Goal: Information Seeking & Learning: Check status

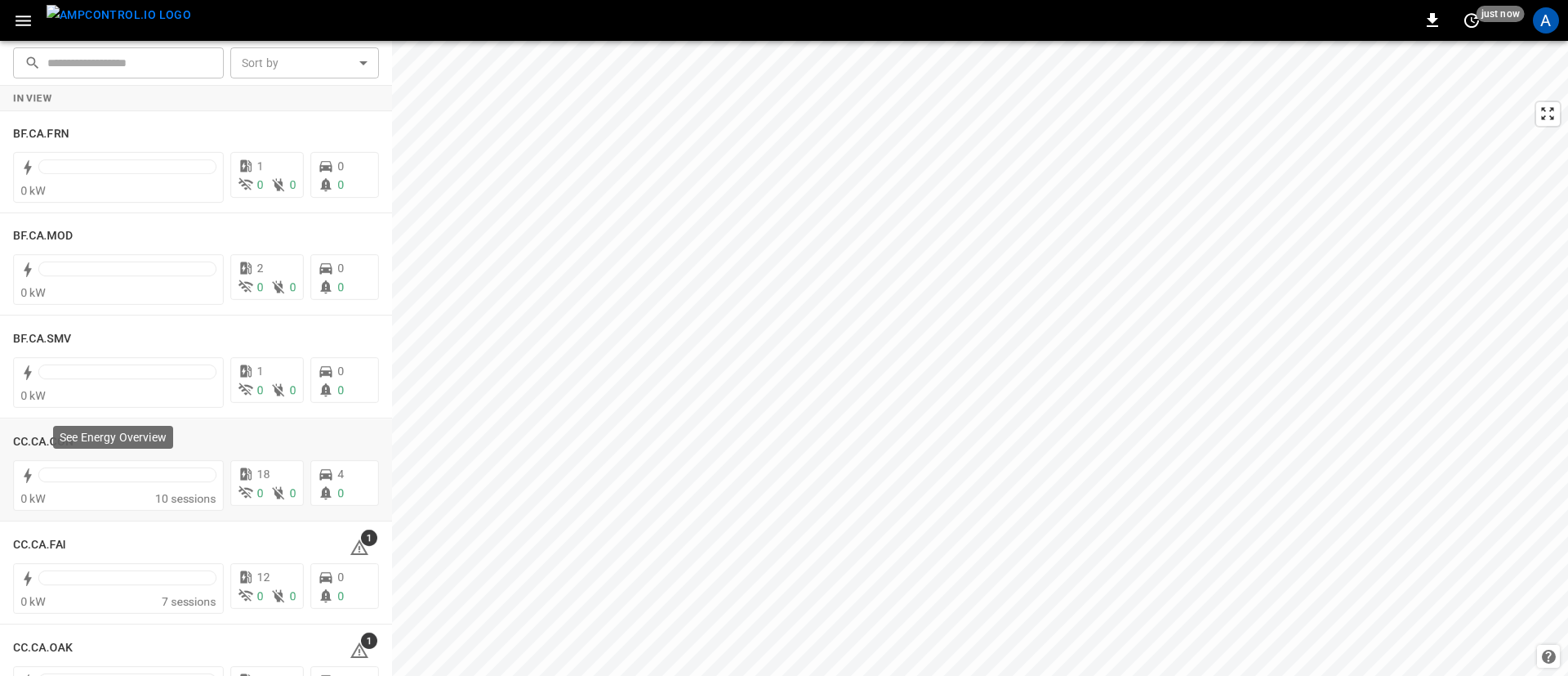
click at [52, 436] on div "See Energy Overview" at bounding box center [113, 442] width 123 height 36
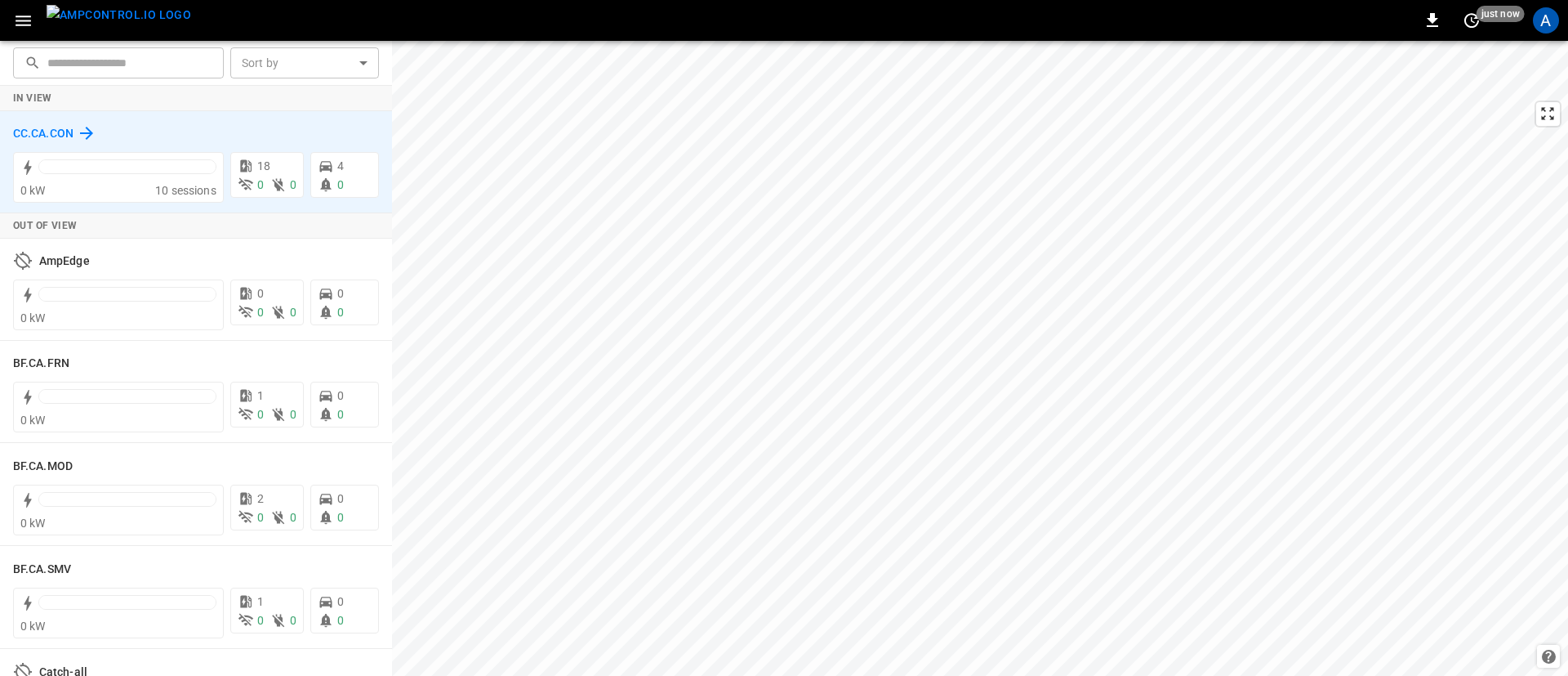
click at [33, 132] on h6 "CC.CA.CON" at bounding box center [43, 134] width 60 height 18
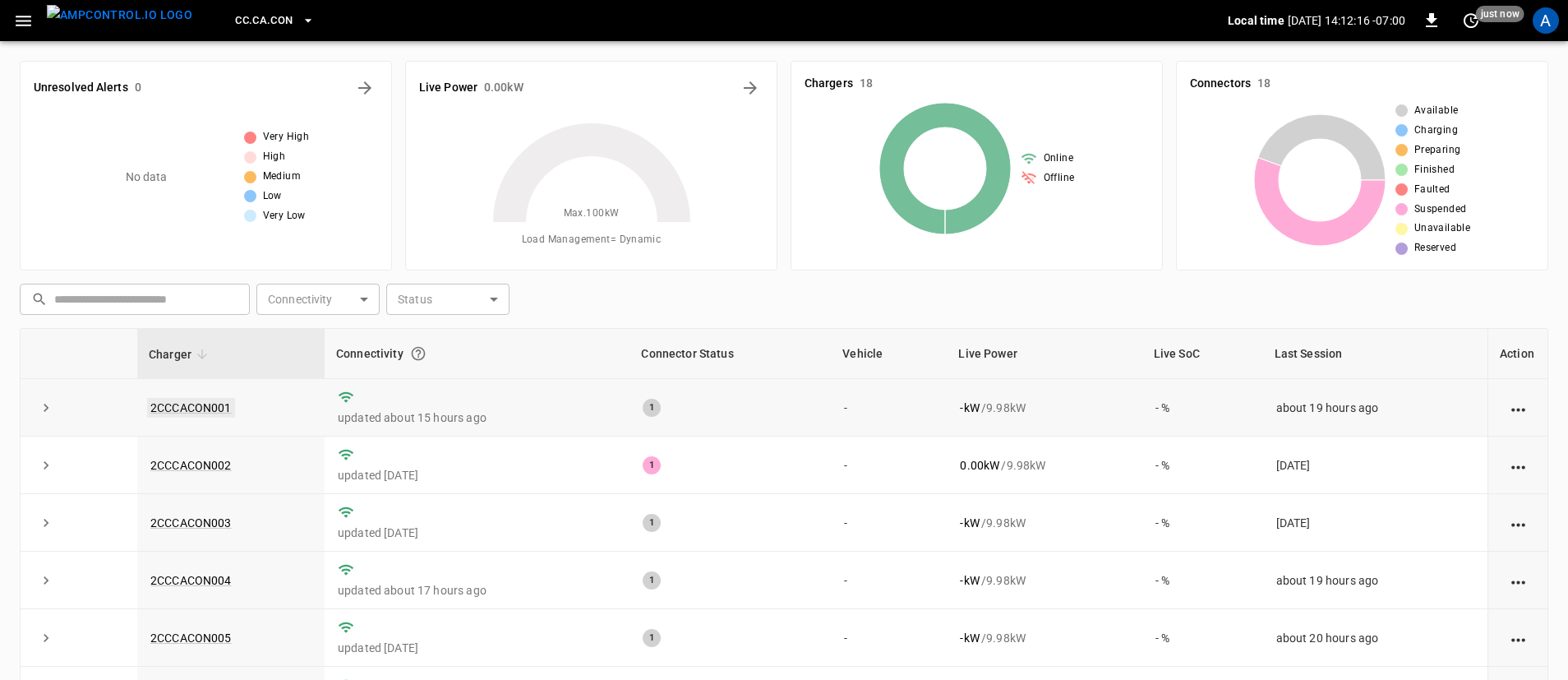
click at [214, 400] on link "2CCCACON001" at bounding box center [191, 408] width 88 height 20
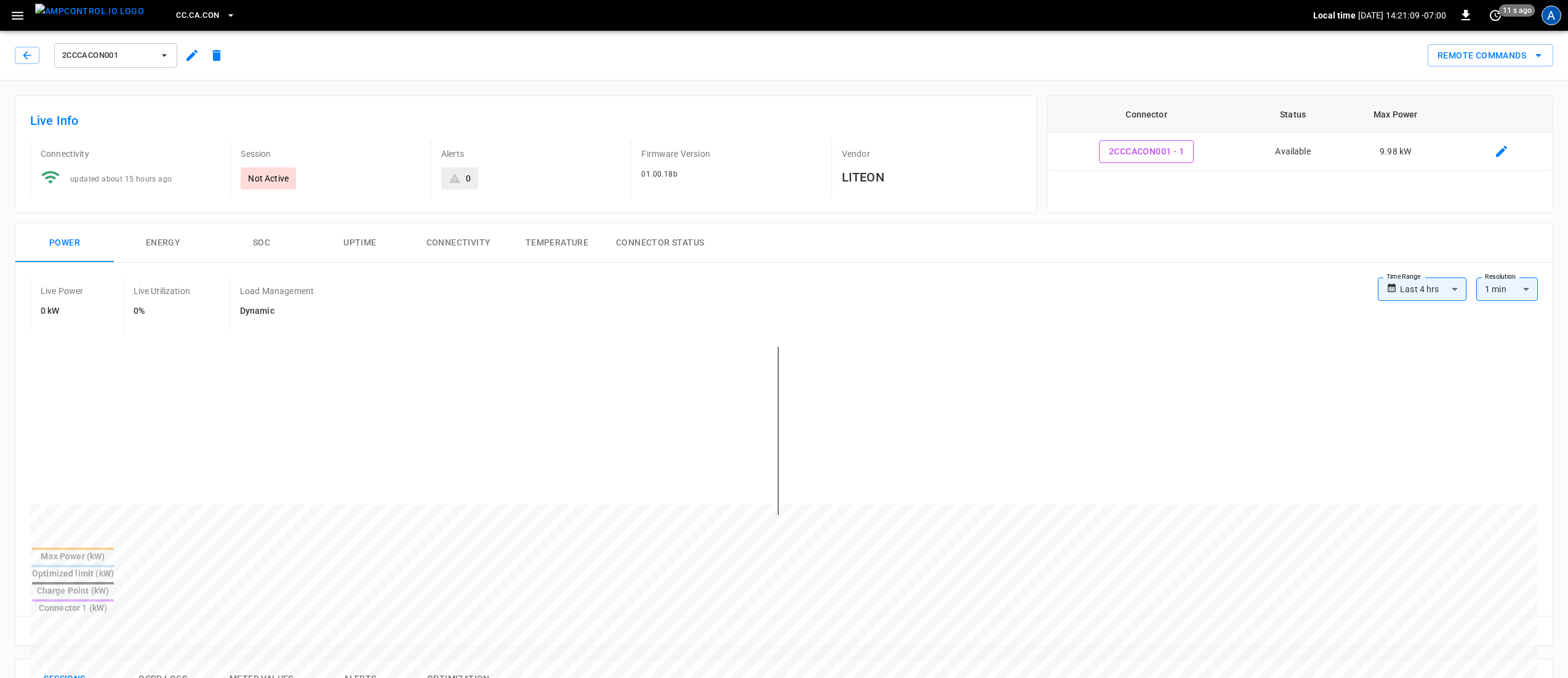
click at [1548, 11] on div "A" at bounding box center [1551, 15] width 20 height 20
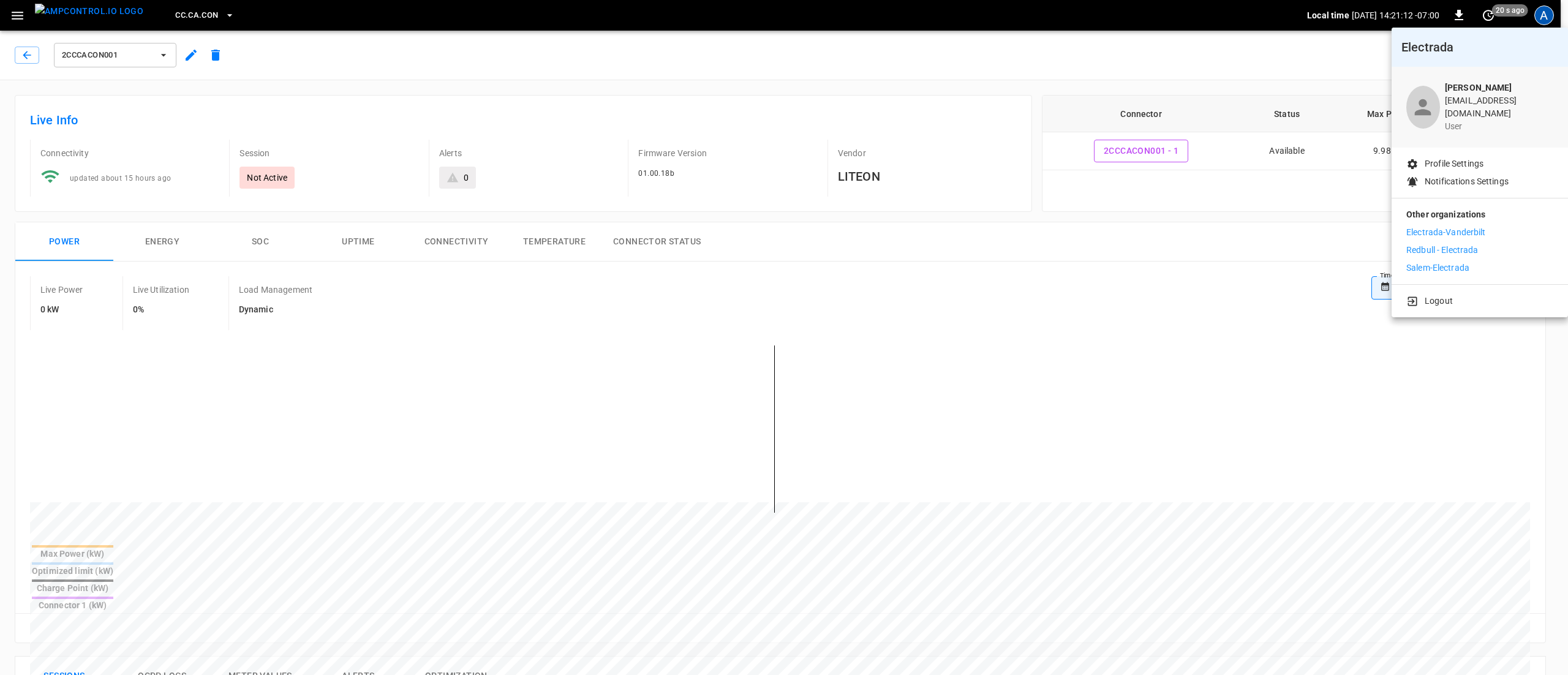
click at [866, 48] on div at bounding box center [784, 338] width 1568 height 675
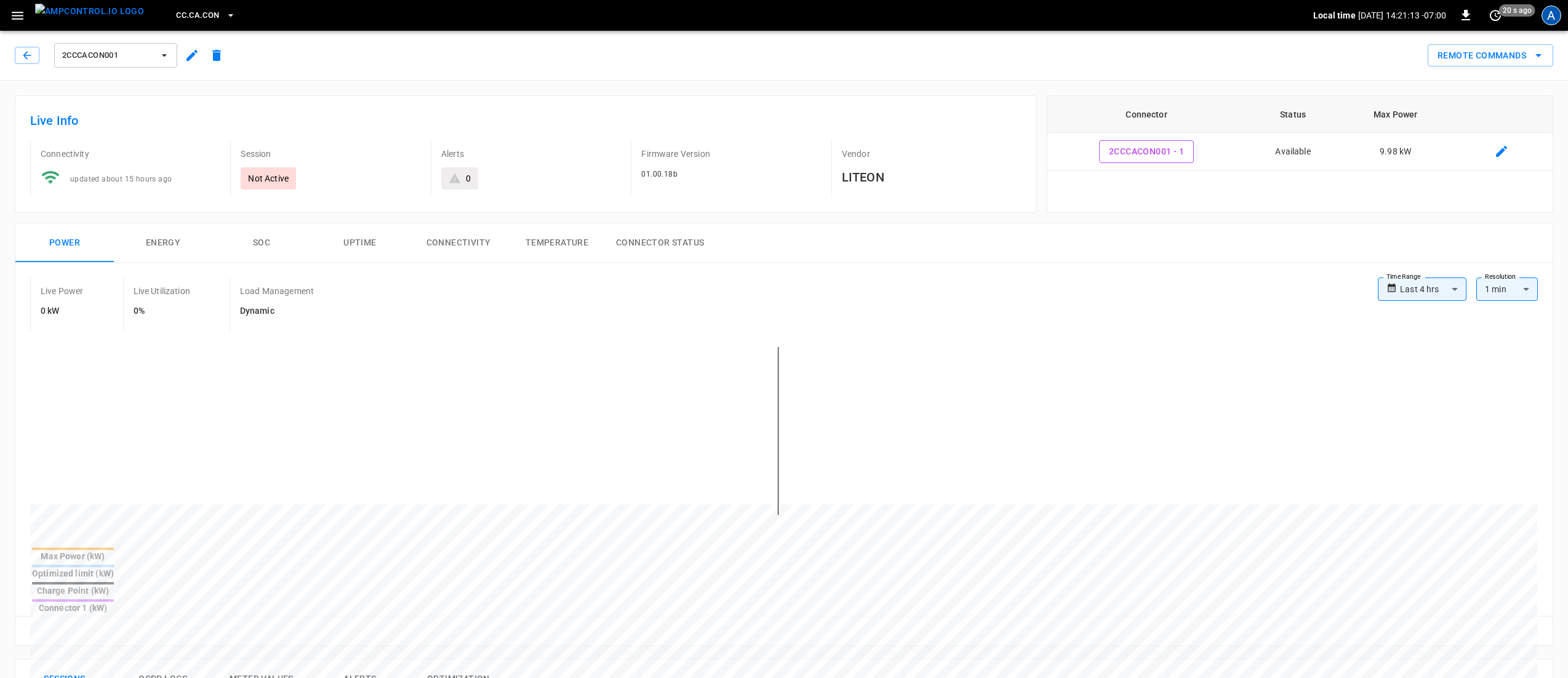
click at [1556, 14] on div "A" at bounding box center [1551, 15] width 20 height 20
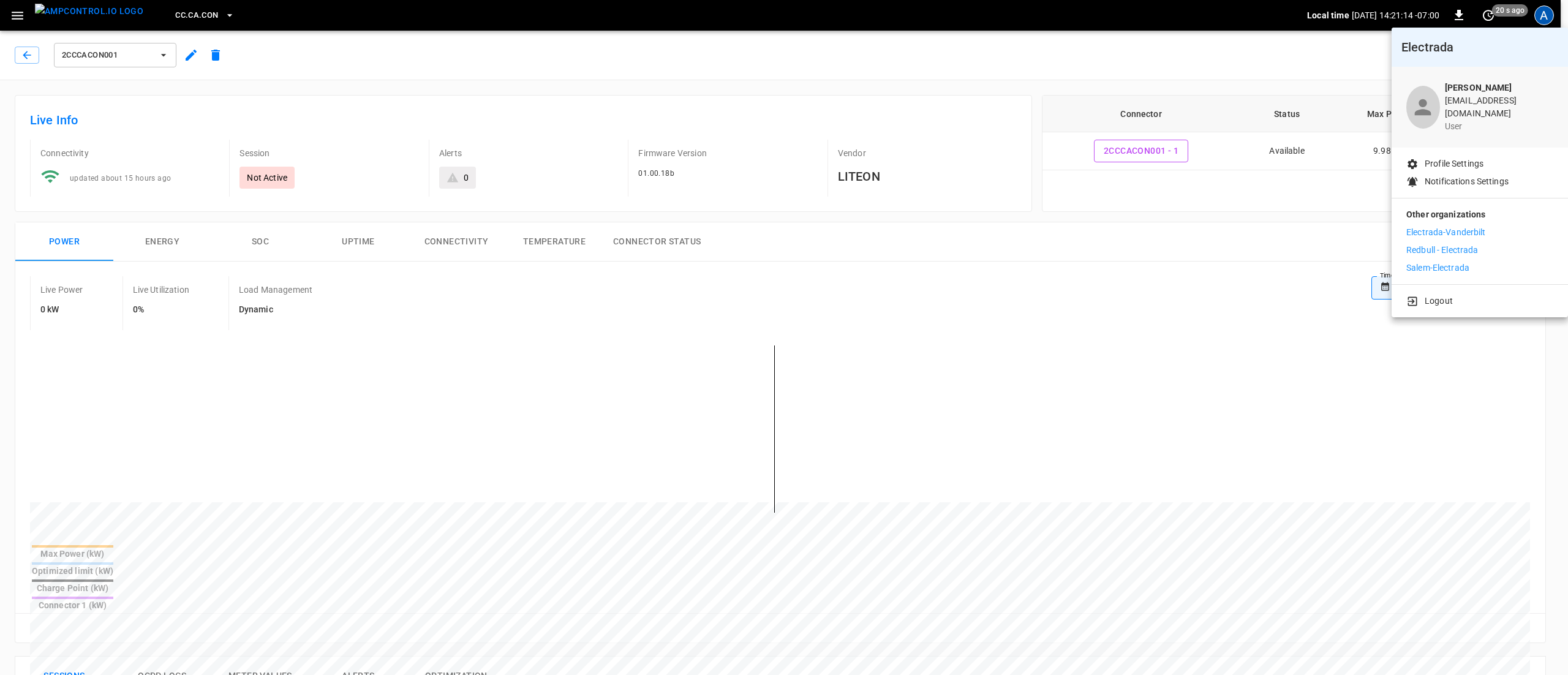
click at [1180, 70] on div at bounding box center [784, 338] width 1568 height 675
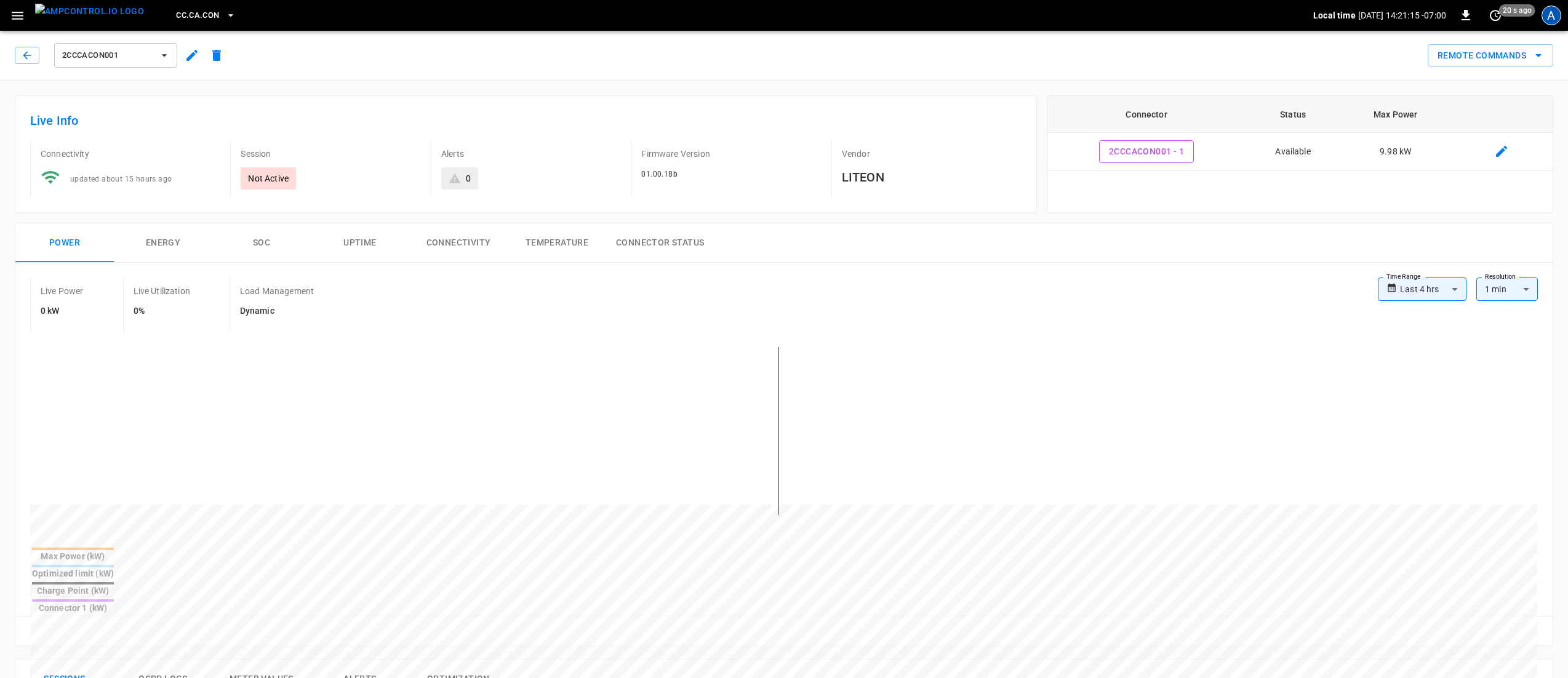
click at [1554, 7] on div "A" at bounding box center [1551, 15] width 20 height 20
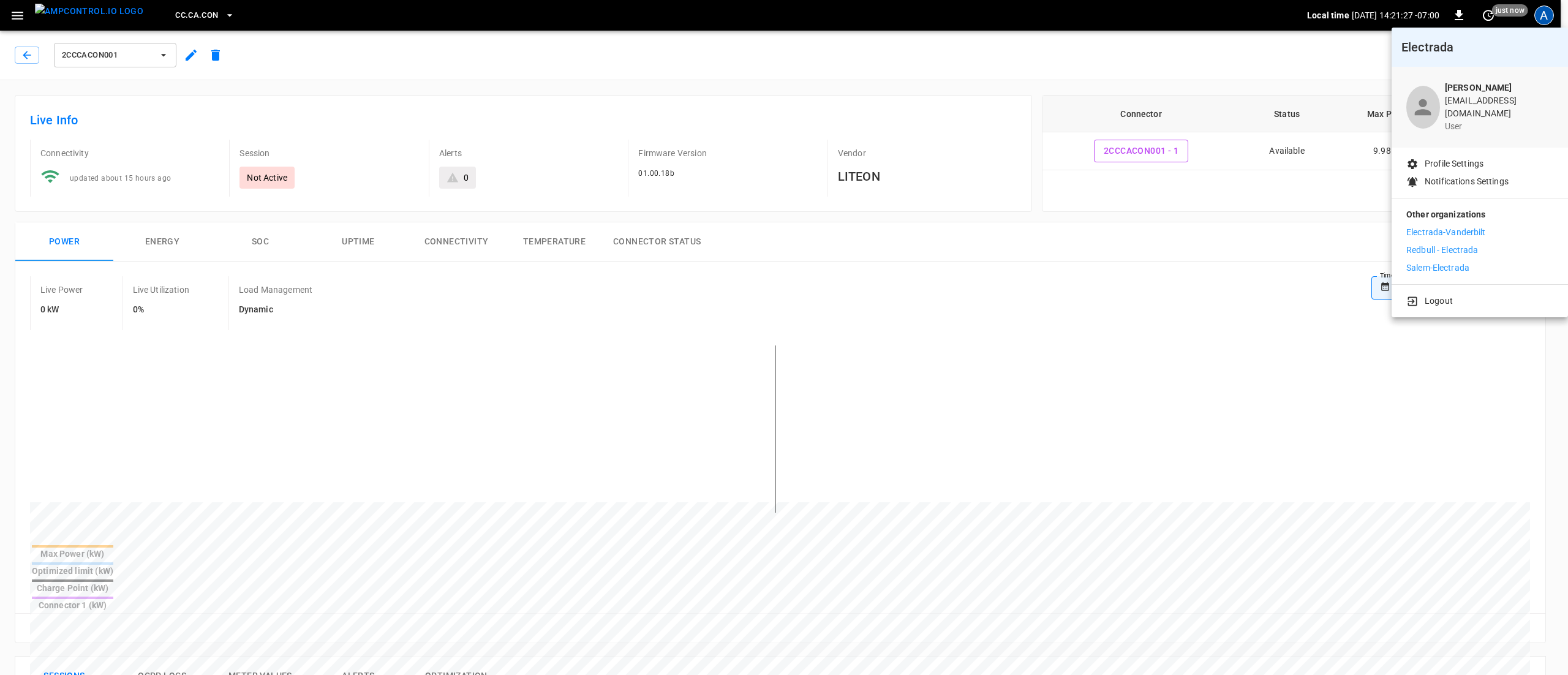
click at [466, 83] on div at bounding box center [784, 338] width 1568 height 675
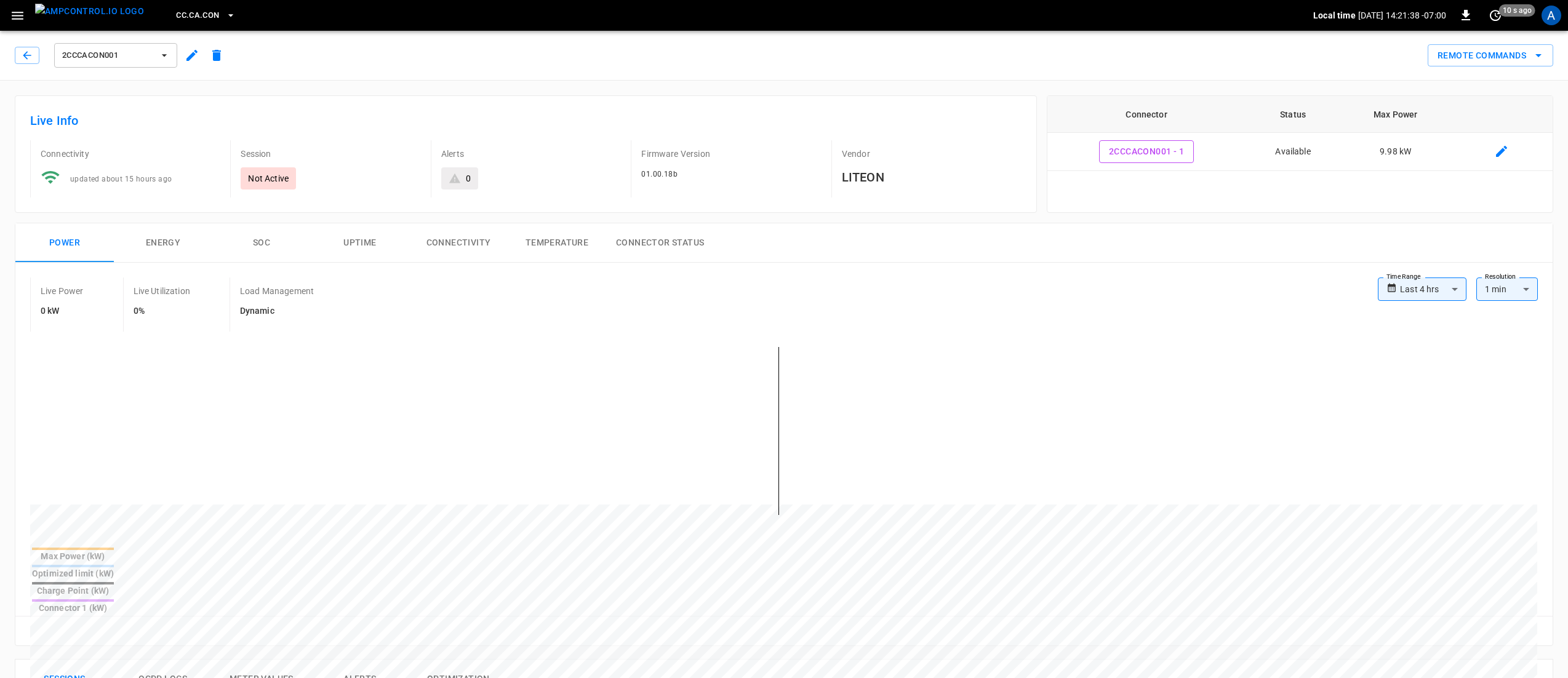
click at [468, 84] on div "**********" at bounding box center [784, 677] width 1568 height 1193
click at [534, 41] on div "Remote Commands" at bounding box center [891, 50] width 1324 height 33
click at [1106, 73] on div "2CCCACON001 Remote Commands" at bounding box center [781, 53] width 1573 height 54
click at [553, 66] on div "Remote Commands" at bounding box center [891, 50] width 1324 height 33
click at [443, 58] on div "Remote Commands" at bounding box center [891, 50] width 1324 height 33
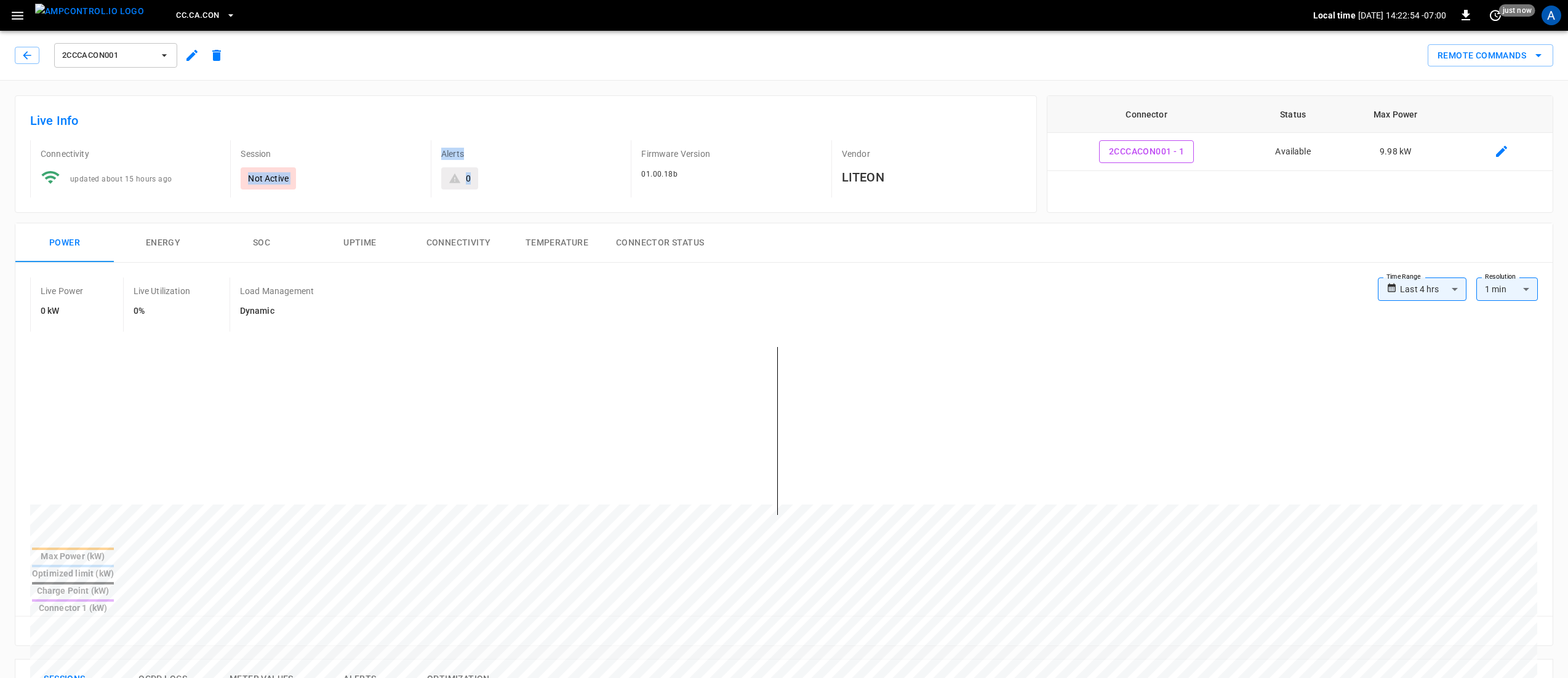
drag, startPoint x: 412, startPoint y: 144, endPoint x: 490, endPoint y: 185, distance: 88.1
click at [490, 185] on div "Connectivity updated about 15 hours ago Session Not Active Alerts 0 Firmware Ve…" at bounding box center [521, 164] width 1002 height 67
click at [500, 189] on div "0" at bounding box center [531, 178] width 180 height 22
drag, startPoint x: 895, startPoint y: 188, endPoint x: 822, endPoint y: 148, distance: 83.2
click at [822, 148] on div "Vendor LITEON" at bounding box center [922, 164] width 200 height 67
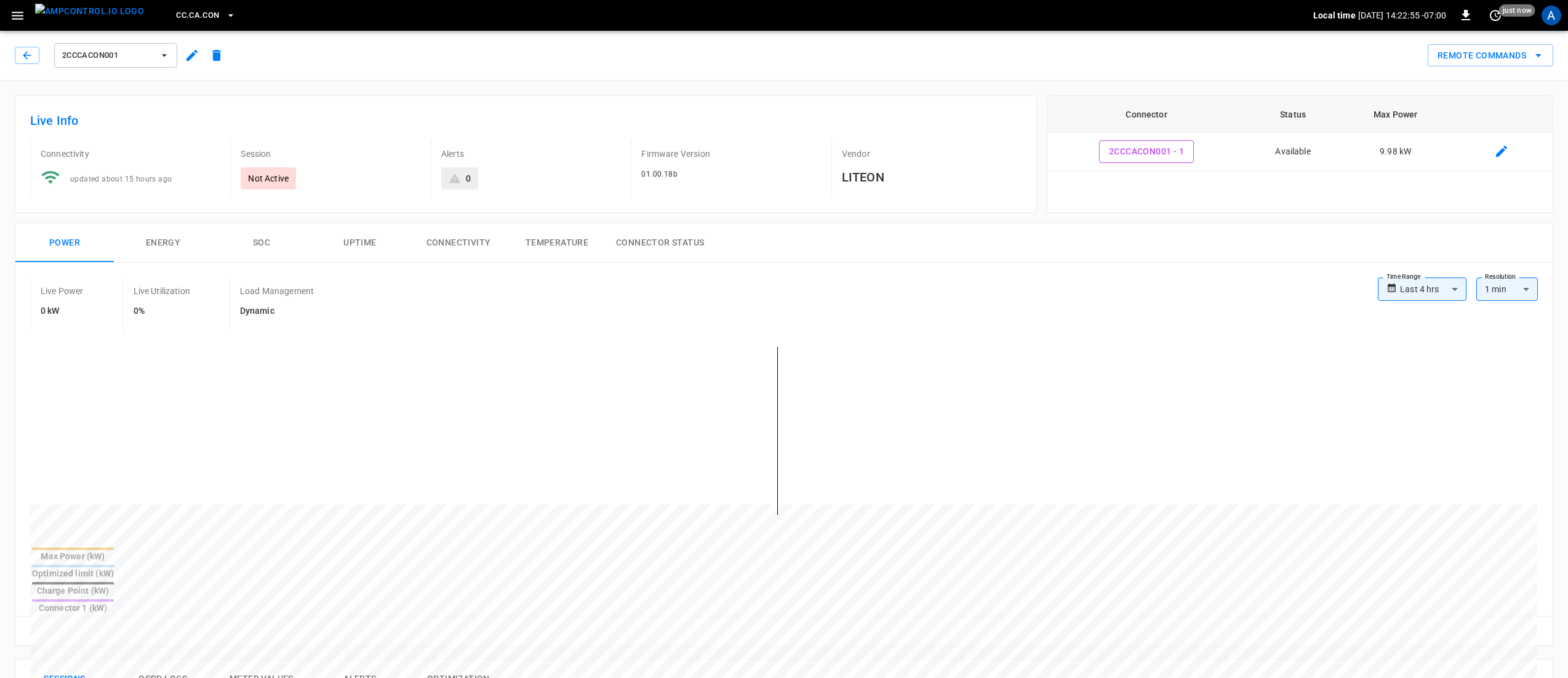
click at [814, 154] on p "Firmware Version" at bounding box center [731, 154] width 180 height 12
drag, startPoint x: 907, startPoint y: 181, endPoint x: 26, endPoint y: 116, distance: 883.4
click at [26, 116] on div "Live Info Connectivity updated about 15 hours ago Session Not Active Alerts 0 F…" at bounding box center [526, 154] width 1023 height 118
click at [38, 106] on div "Live Info Connectivity updated about 15 hours ago Session Not Active Alerts 0 F…" at bounding box center [526, 154] width 1023 height 118
drag, startPoint x: 27, startPoint y: 110, endPoint x: 958, endPoint y: 182, distance: 933.8
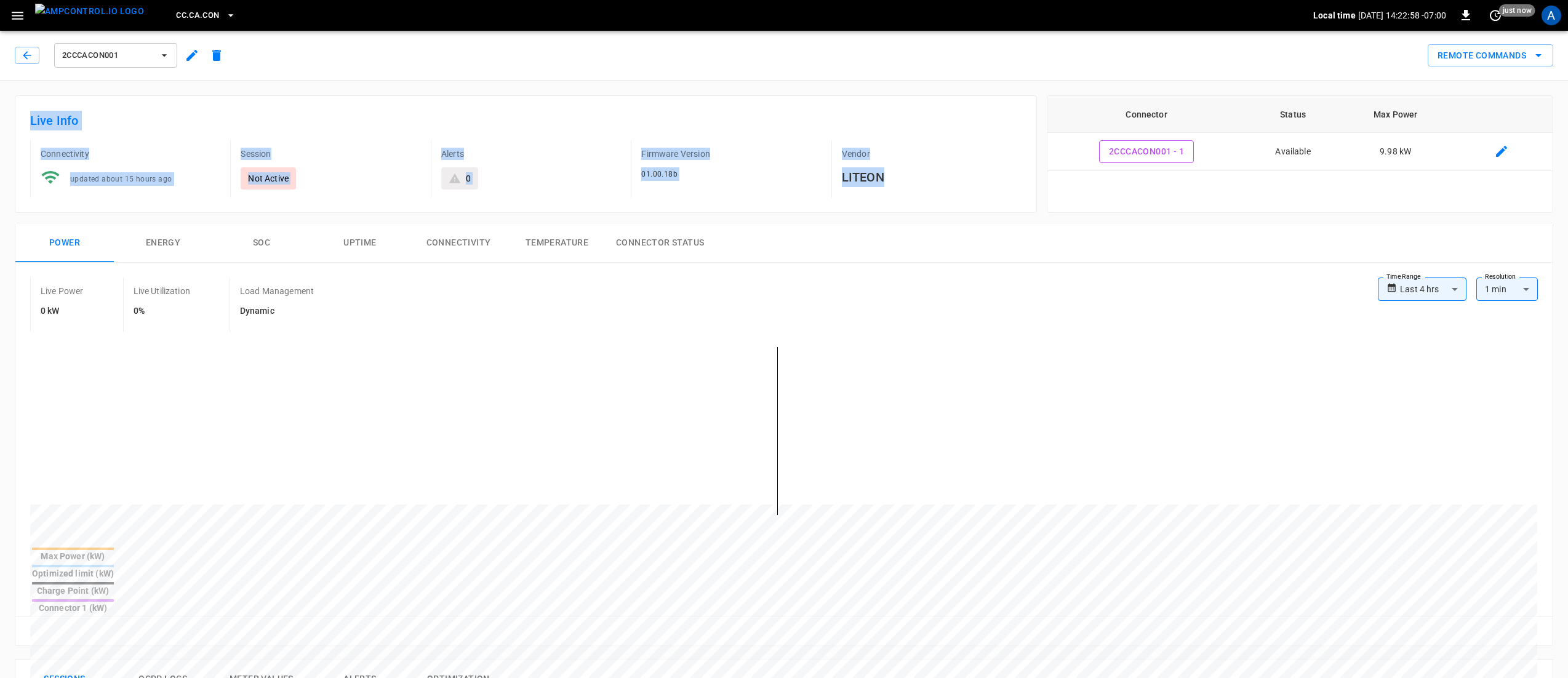
click at [961, 175] on div "Live Info Connectivity updated about 15 hours ago Session Not Active Alerts 0 F…" at bounding box center [526, 154] width 1023 height 118
click at [953, 194] on div "Vendor LITEON" at bounding box center [927, 169] width 190 height 57
drag, startPoint x: 916, startPoint y: 192, endPoint x: 15, endPoint y: 103, distance: 905.4
click at [15, 103] on div "Live Info Connectivity updated about 15 hours ago Session Not Active Alerts 0 F…" at bounding box center [526, 154] width 1023 height 118
click at [21, 107] on div "Live Info Connectivity updated about 15 hours ago Session Not Active Alerts 0 F…" at bounding box center [526, 154] width 1023 height 118
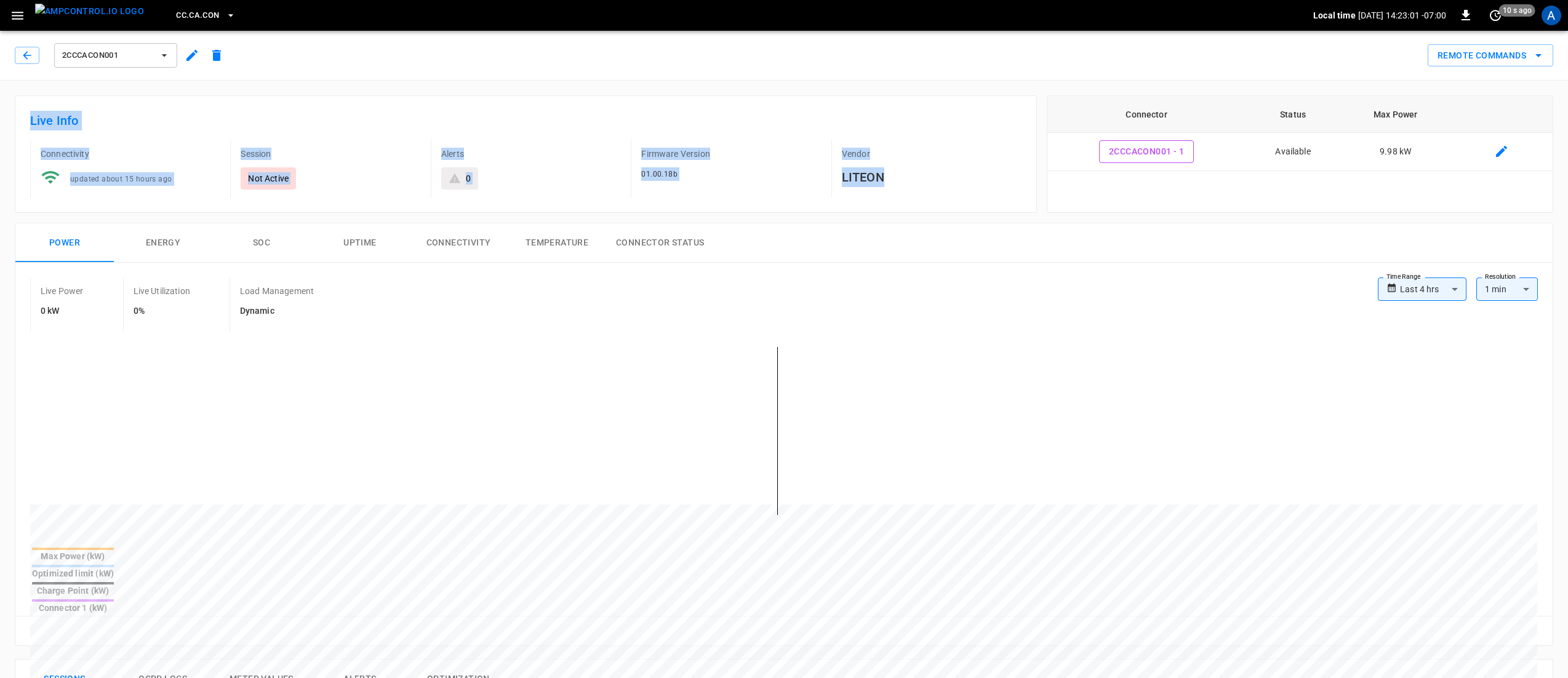
drag, startPoint x: 55, startPoint y: 118, endPoint x: 941, endPoint y: 186, distance: 888.6
click at [941, 186] on div "Live Info Connectivity updated about 15 hours ago Session Not Active Alerts 0 F…" at bounding box center [526, 154] width 1023 height 118
click at [941, 188] on div "Vendor LITEON" at bounding box center [927, 169] width 190 height 57
drag, startPoint x: 931, startPoint y: 188, endPoint x: 23, endPoint y: 115, distance: 910.9
click at [23, 115] on div "Live Info Connectivity updated about 15 hours ago Session Not Active Alerts 0 F…" at bounding box center [526, 154] width 1023 height 118
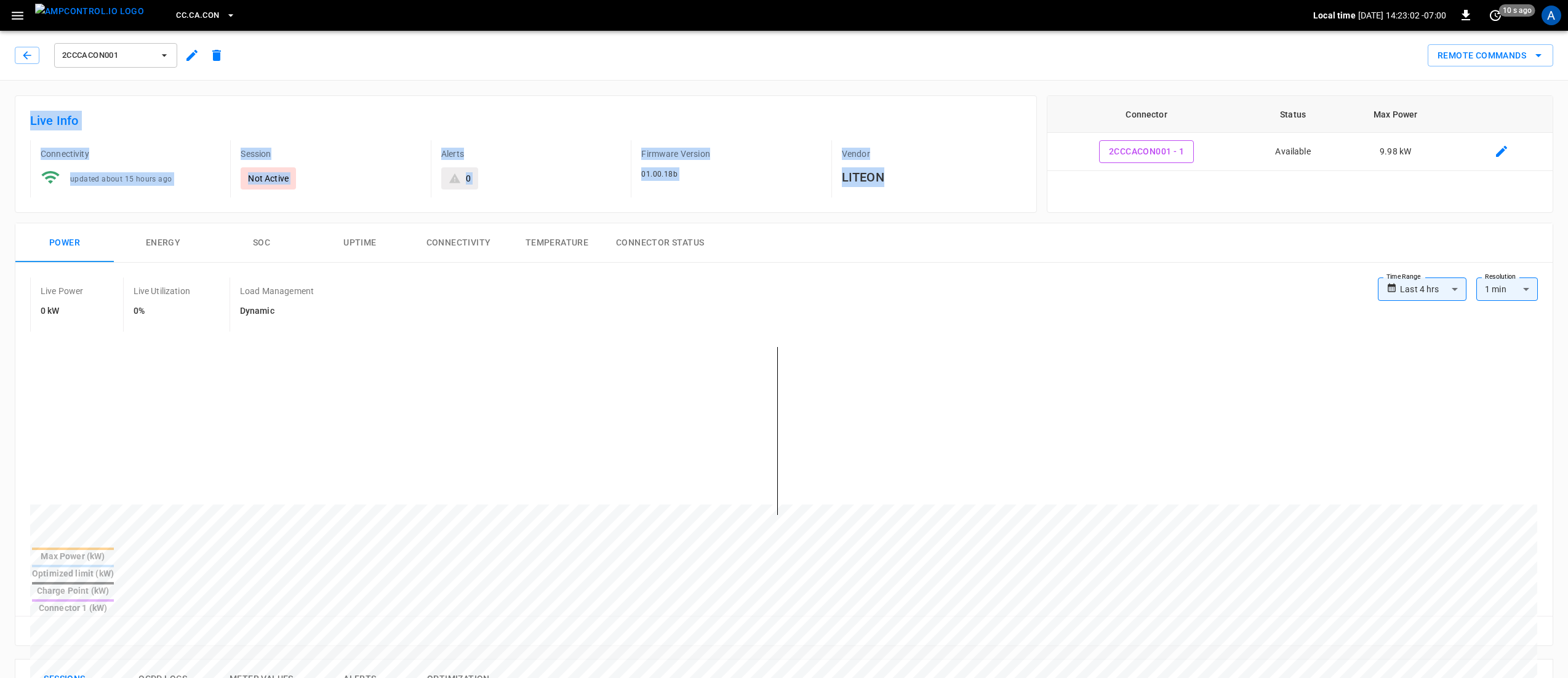
click at [23, 115] on div "Live Info Connectivity updated about 15 hours ago Session Not Active Alerts 0 F…" at bounding box center [526, 154] width 1023 height 118
drag, startPoint x: 23, startPoint y: 115, endPoint x: 953, endPoint y: 183, distance: 932.5
click at [953, 183] on div "Live Info Connectivity updated about 15 hours ago Session Not Active Alerts 0 F…" at bounding box center [526, 154] width 1023 height 118
click at [953, 183] on h6 "LITEON" at bounding box center [932, 177] width 180 height 20
drag, startPoint x: 875, startPoint y: 182, endPoint x: 18, endPoint y: 115, distance: 859.6
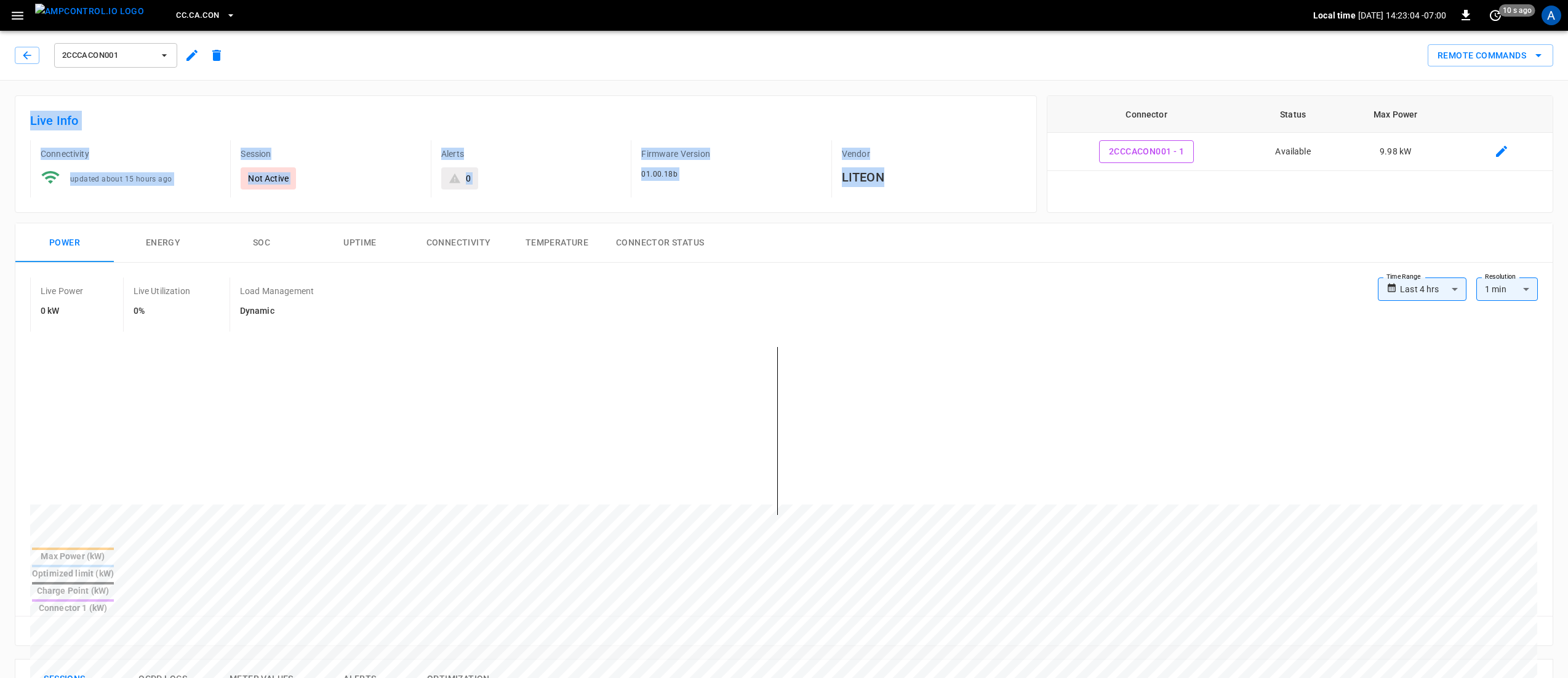
click at [18, 115] on div "Live Info Connectivity updated about 15 hours ago Session Not Active Alerts 0 F…" at bounding box center [526, 154] width 1023 height 118
drag, startPoint x: 18, startPoint y: 115, endPoint x: 967, endPoint y: 204, distance: 953.2
click at [967, 204] on div "Live Info Connectivity updated about 15 hours ago Session Not Active Alerts 0 F…" at bounding box center [526, 154] width 1023 height 118
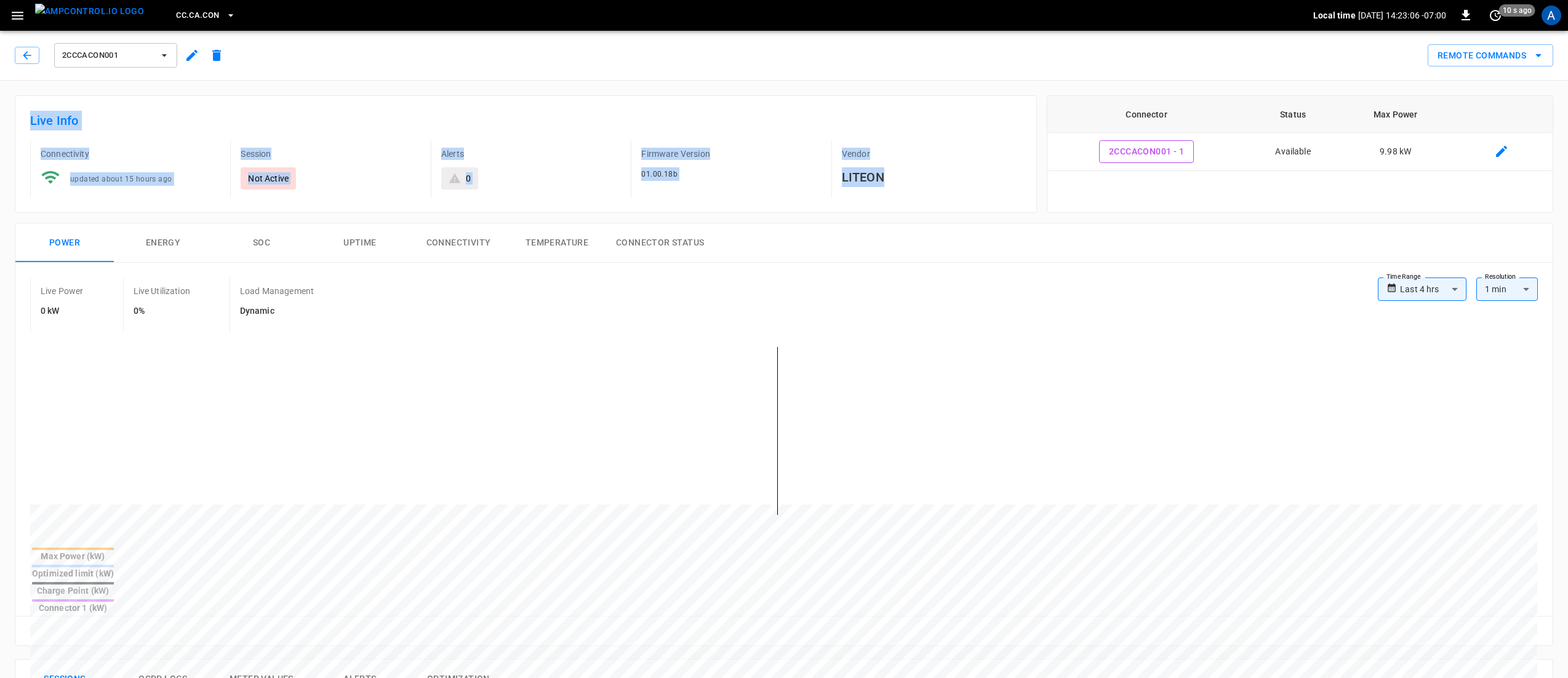
drag, startPoint x: 912, startPoint y: 203, endPoint x: 27, endPoint y: 125, distance: 888.4
click at [27, 125] on div "Live Info Connectivity updated about 15 hours ago Session Not Active Alerts 0 F…" at bounding box center [526, 154] width 1023 height 118
click at [27, 123] on div "Live Info Connectivity updated about 15 hours ago Session Not Active Alerts 0 F…" at bounding box center [526, 154] width 1023 height 118
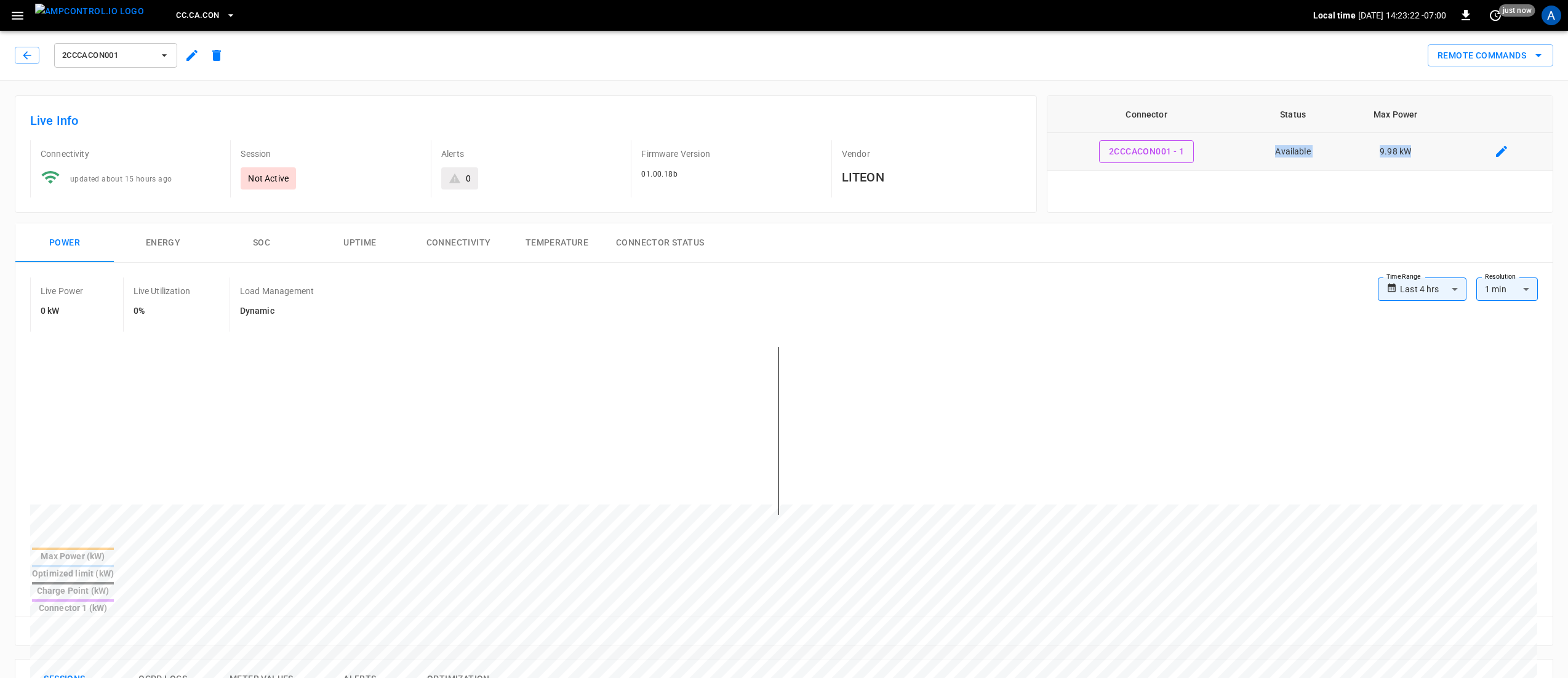
drag, startPoint x: 1428, startPoint y: 154, endPoint x: 1264, endPoint y: 156, distance: 164.0
click at [1264, 156] on tr "2CCCACON001 - 1 Available 9.98 kW" at bounding box center [1300, 152] width 505 height 38
click at [1253, 174] on div "Connector Status Max Power 2CCCACON001 - 1 Available 9.98 kW" at bounding box center [1300, 154] width 507 height 118
drag, startPoint x: 919, startPoint y: 186, endPoint x: 826, endPoint y: 149, distance: 100.1
click at [826, 149] on div "Vendor LITEON" at bounding box center [922, 164] width 200 height 67
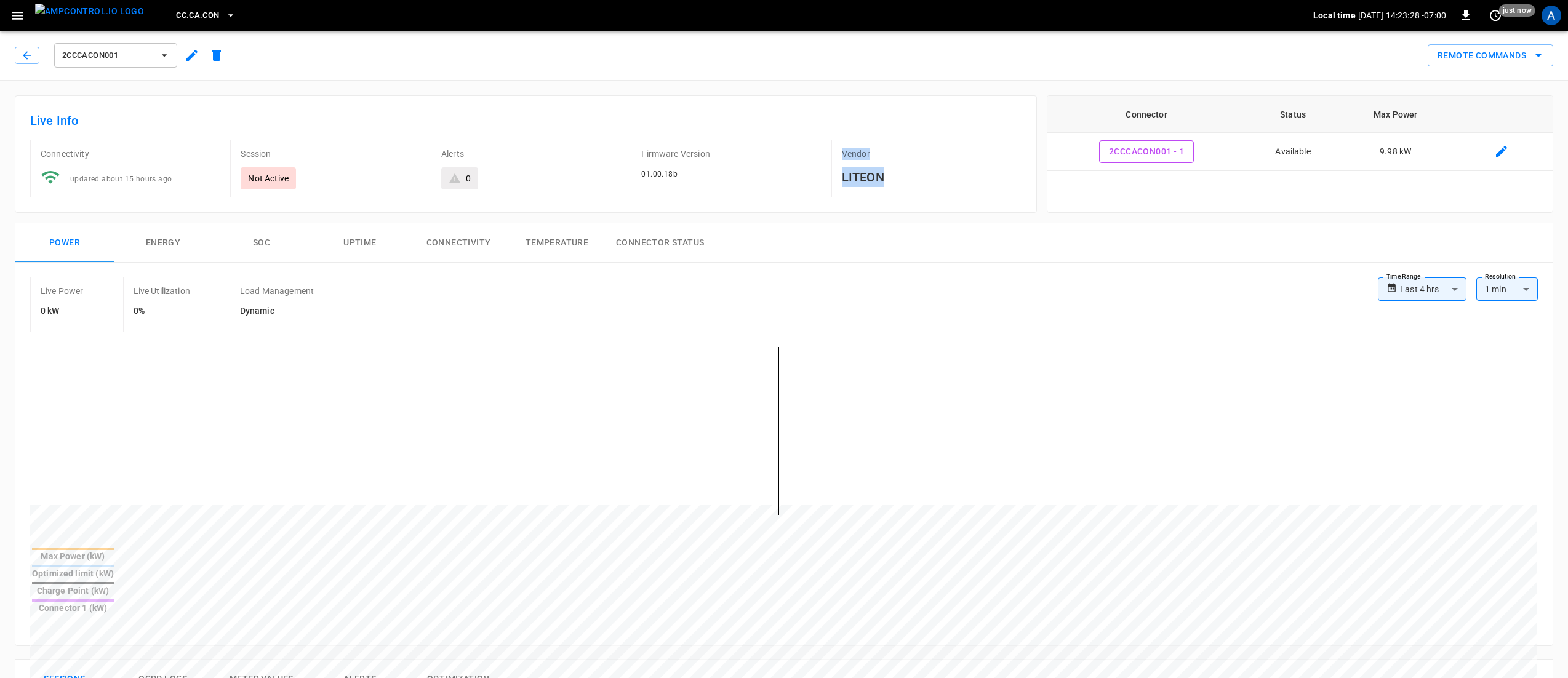
click at [826, 148] on div "Vendor LITEON" at bounding box center [922, 164] width 200 height 67
drag, startPoint x: 825, startPoint y: 147, endPoint x: 910, endPoint y: 185, distance: 93.1
click at [910, 185] on div "Vendor LITEON" at bounding box center [922, 164] width 200 height 67
click at [911, 185] on h6 "LITEON" at bounding box center [932, 177] width 180 height 20
drag, startPoint x: 889, startPoint y: 178, endPoint x: 832, endPoint y: 151, distance: 63.1
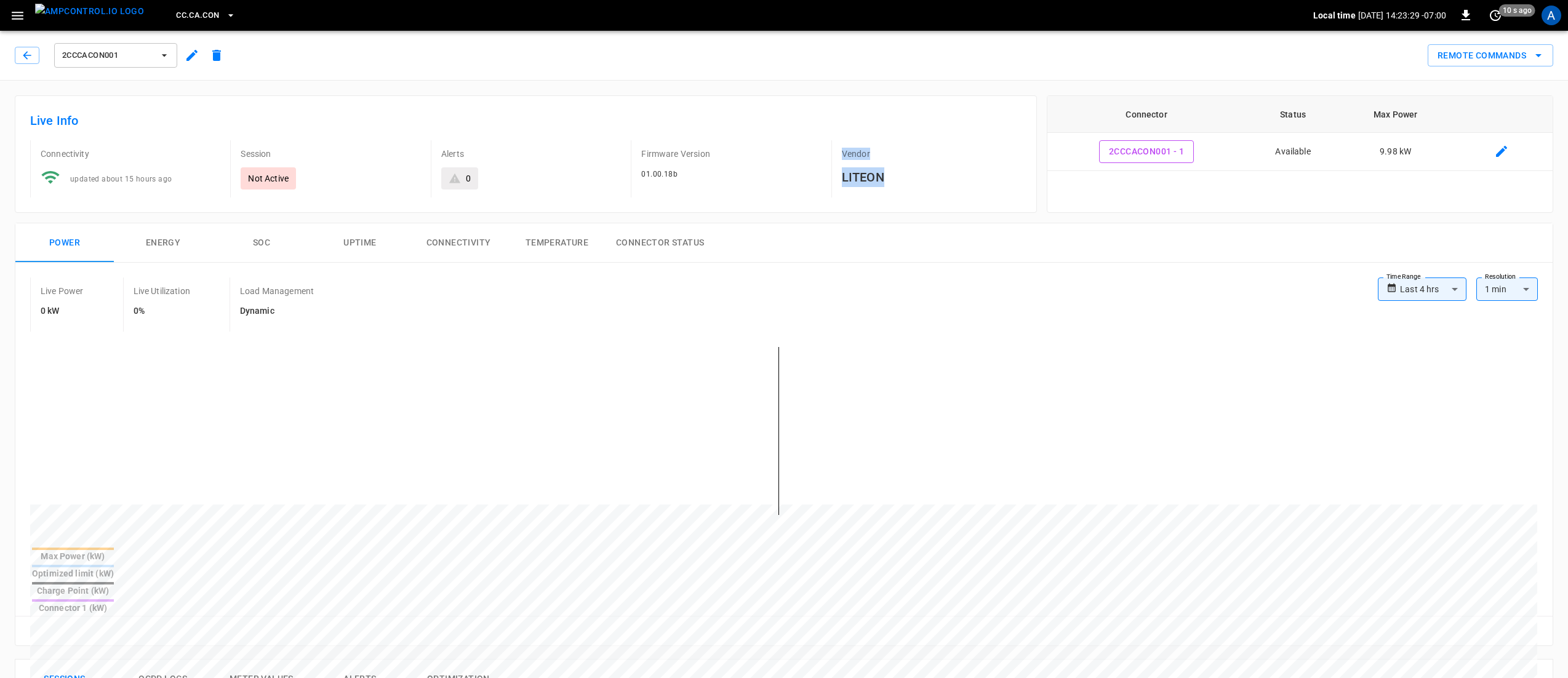
click at [832, 151] on div "Vendor LITEON" at bounding box center [927, 169] width 190 height 57
drag, startPoint x: 842, startPoint y: 155, endPoint x: 902, endPoint y: 186, distance: 67.5
click at [902, 186] on div "Vendor LITEON" at bounding box center [927, 169] width 190 height 57
click at [902, 186] on h6 "LITEON" at bounding box center [932, 177] width 180 height 20
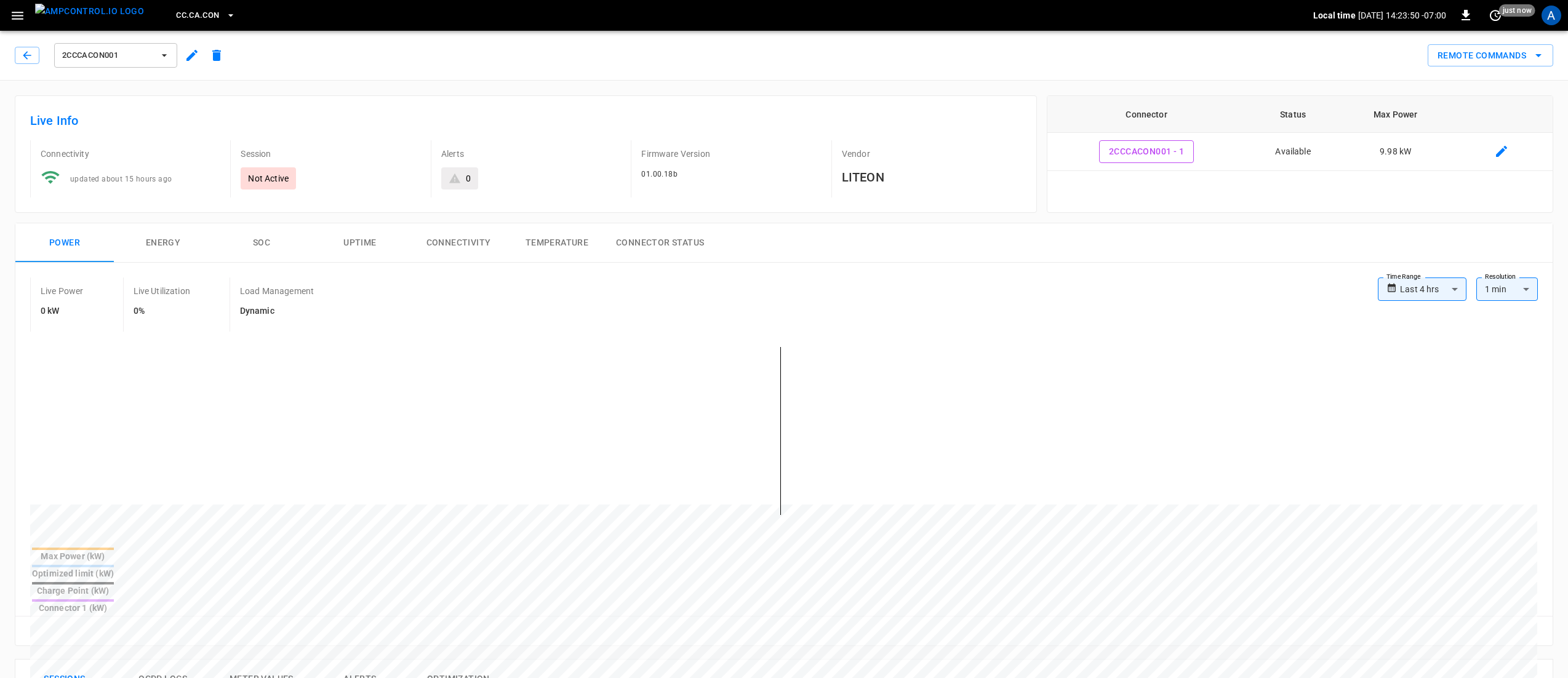
click at [28, 14] on button "button" at bounding box center [17, 15] width 25 height 23
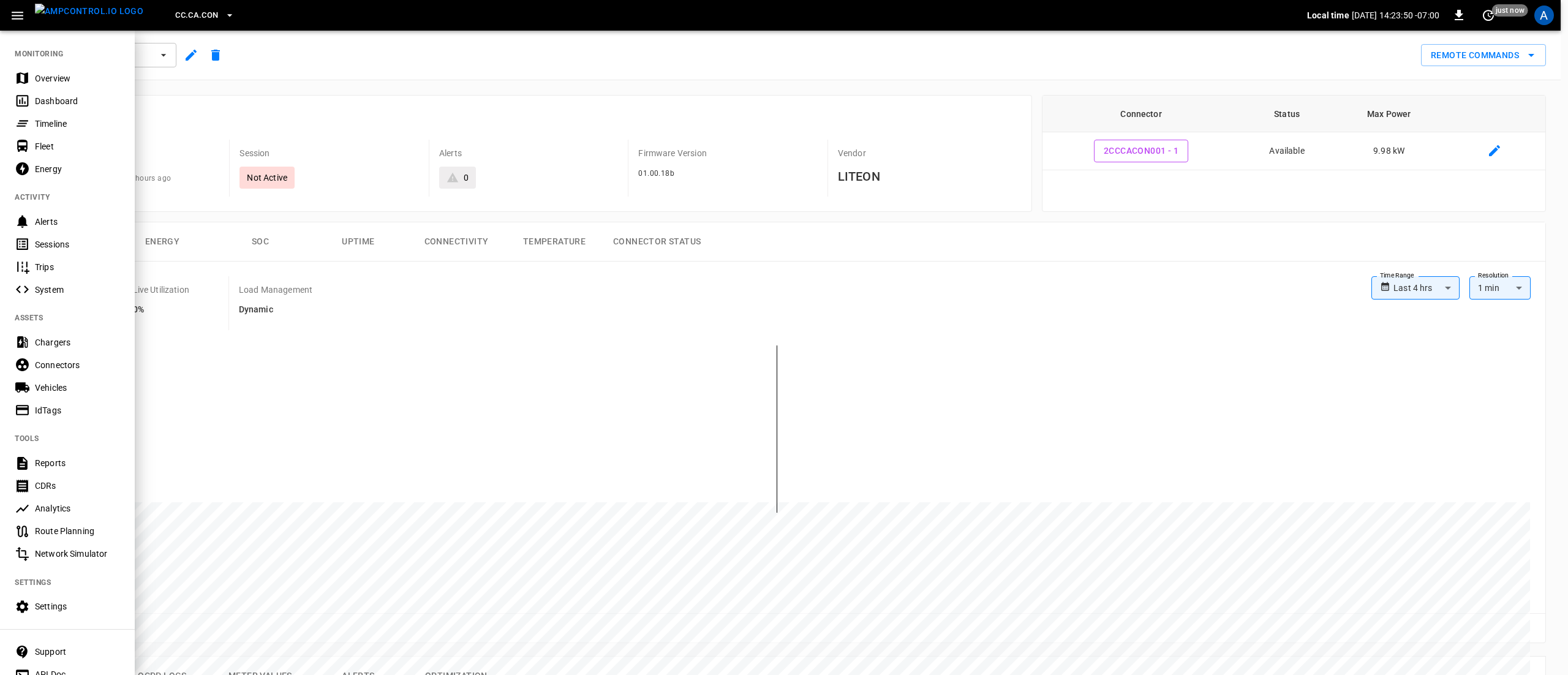
click at [58, 75] on div "Overview" at bounding box center [77, 78] width 85 height 12
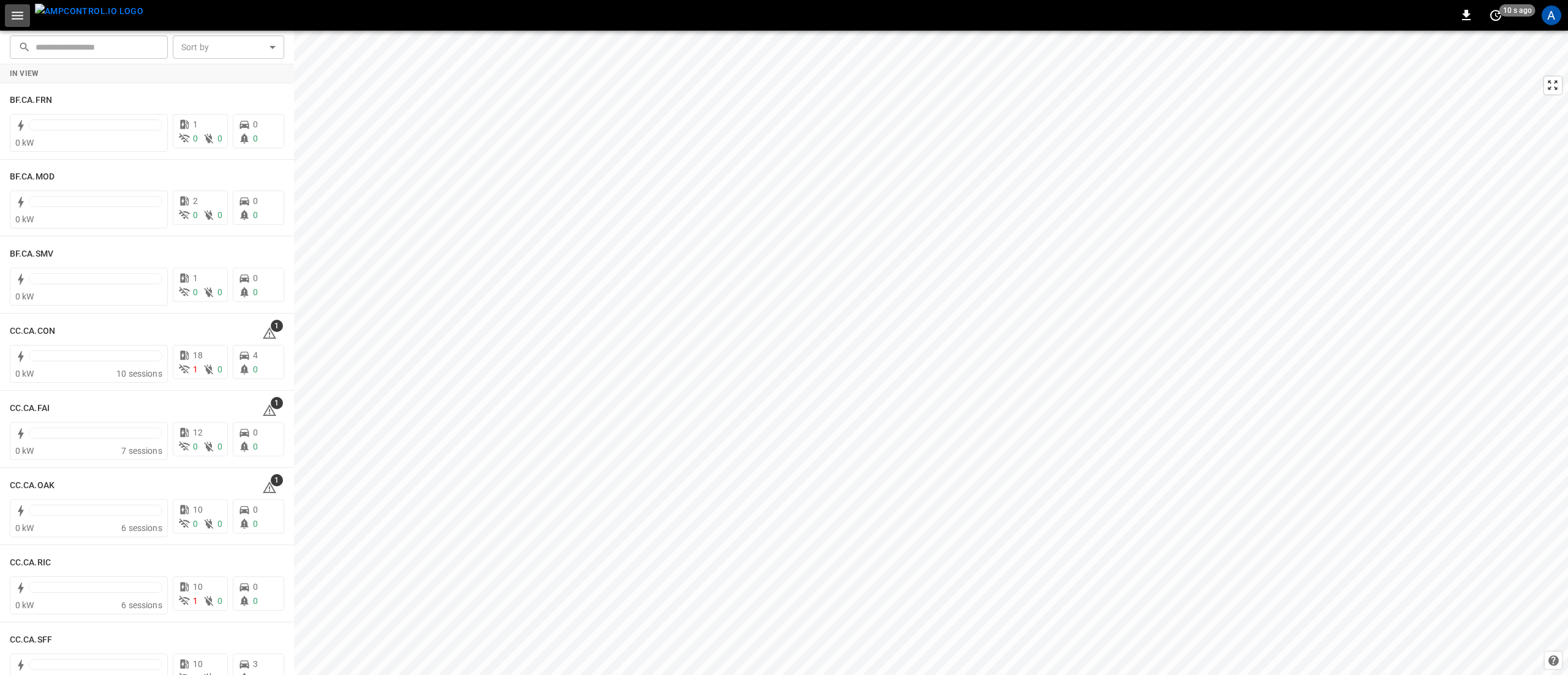
click at [22, 18] on icon "button" at bounding box center [17, 15] width 12 height 8
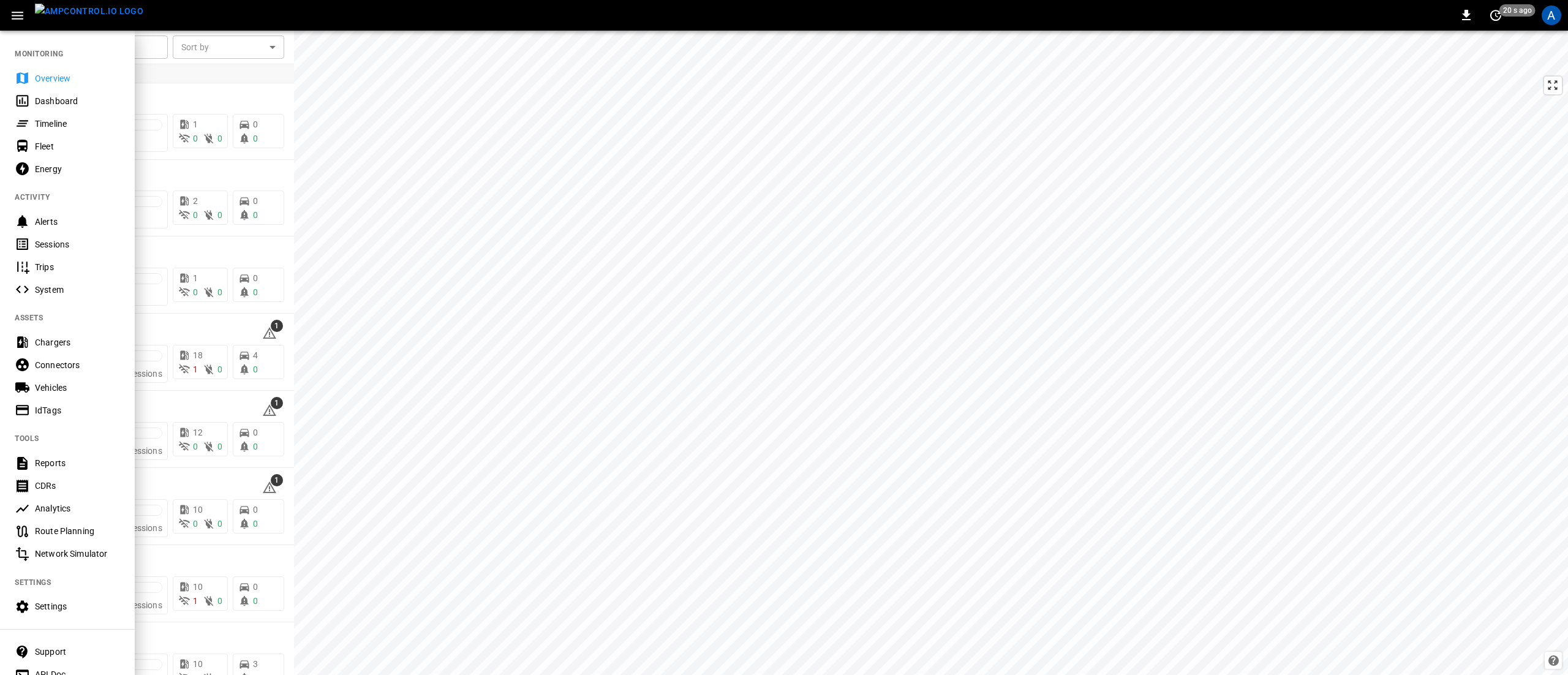
click at [50, 124] on div "Timeline" at bounding box center [77, 124] width 85 height 12
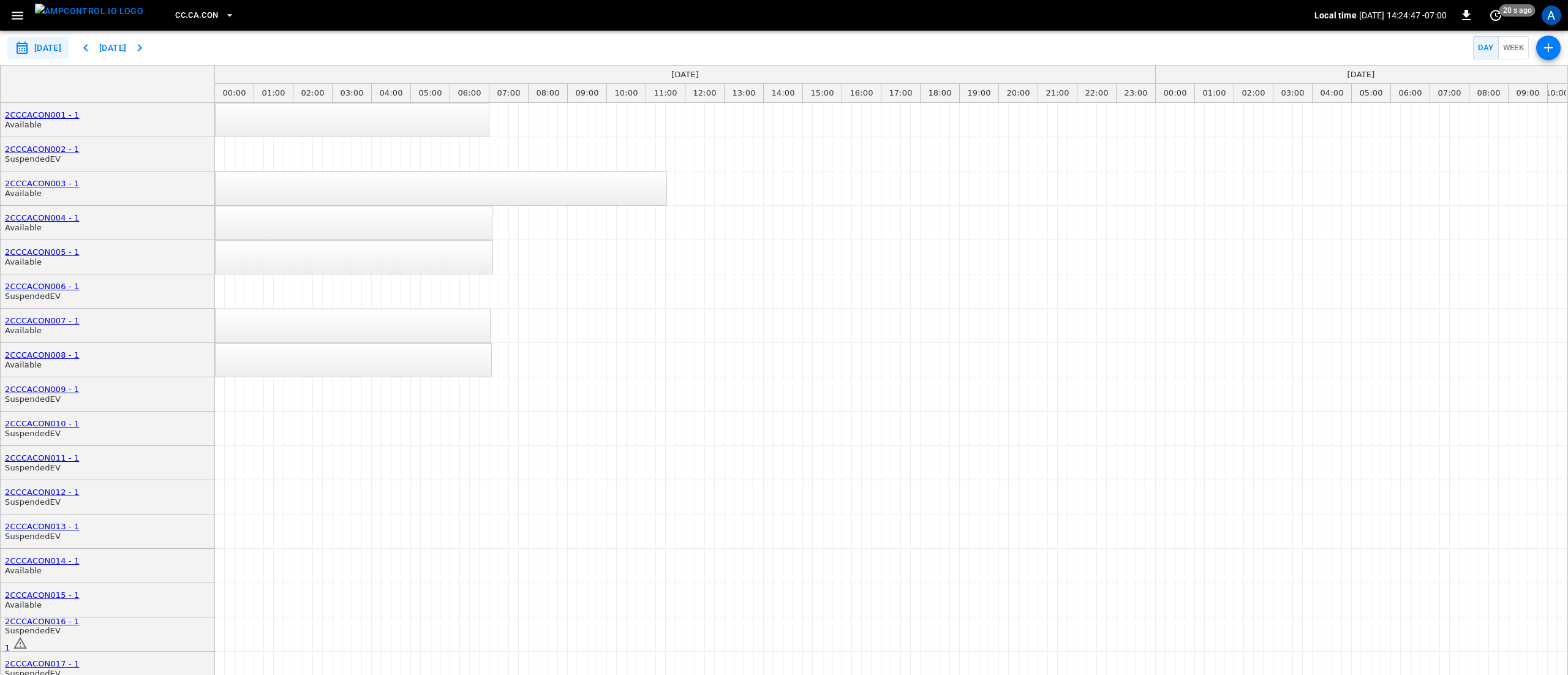
click at [17, 21] on icon "button" at bounding box center [17, 15] width 15 height 15
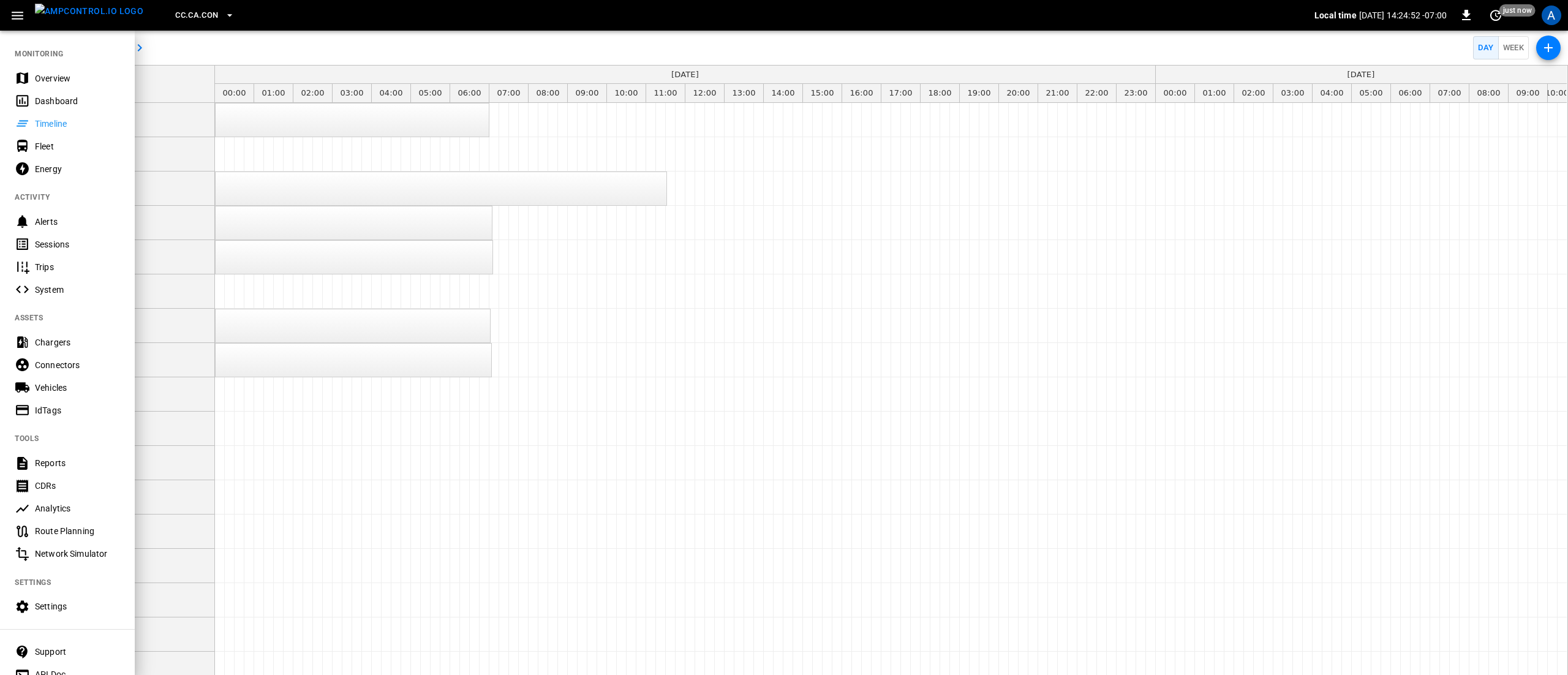
click at [472, 37] on div at bounding box center [784, 338] width 1568 height 675
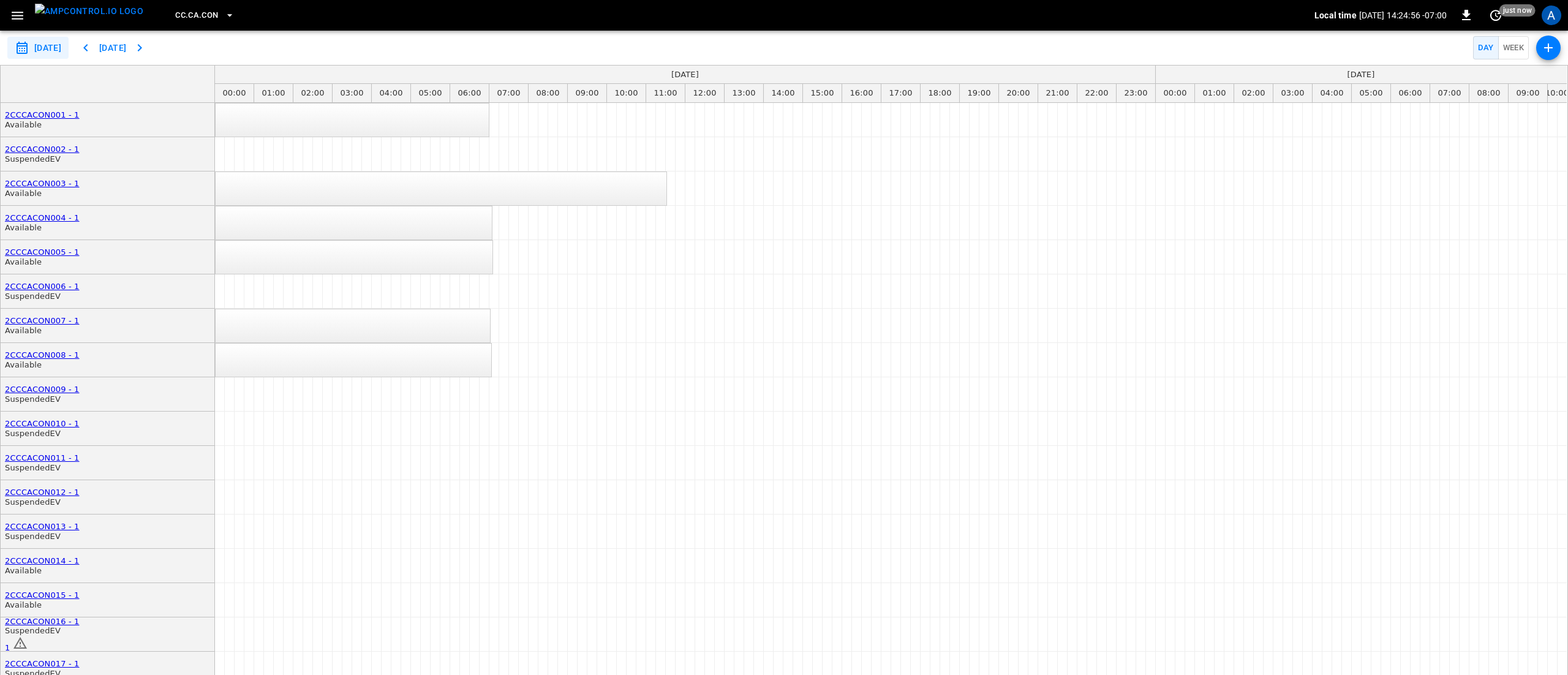
click at [217, 189] on div "scheduler events" at bounding box center [217, 189] width 0 height 0
click at [10, 643] on span "1" at bounding box center [7, 647] width 5 height 9
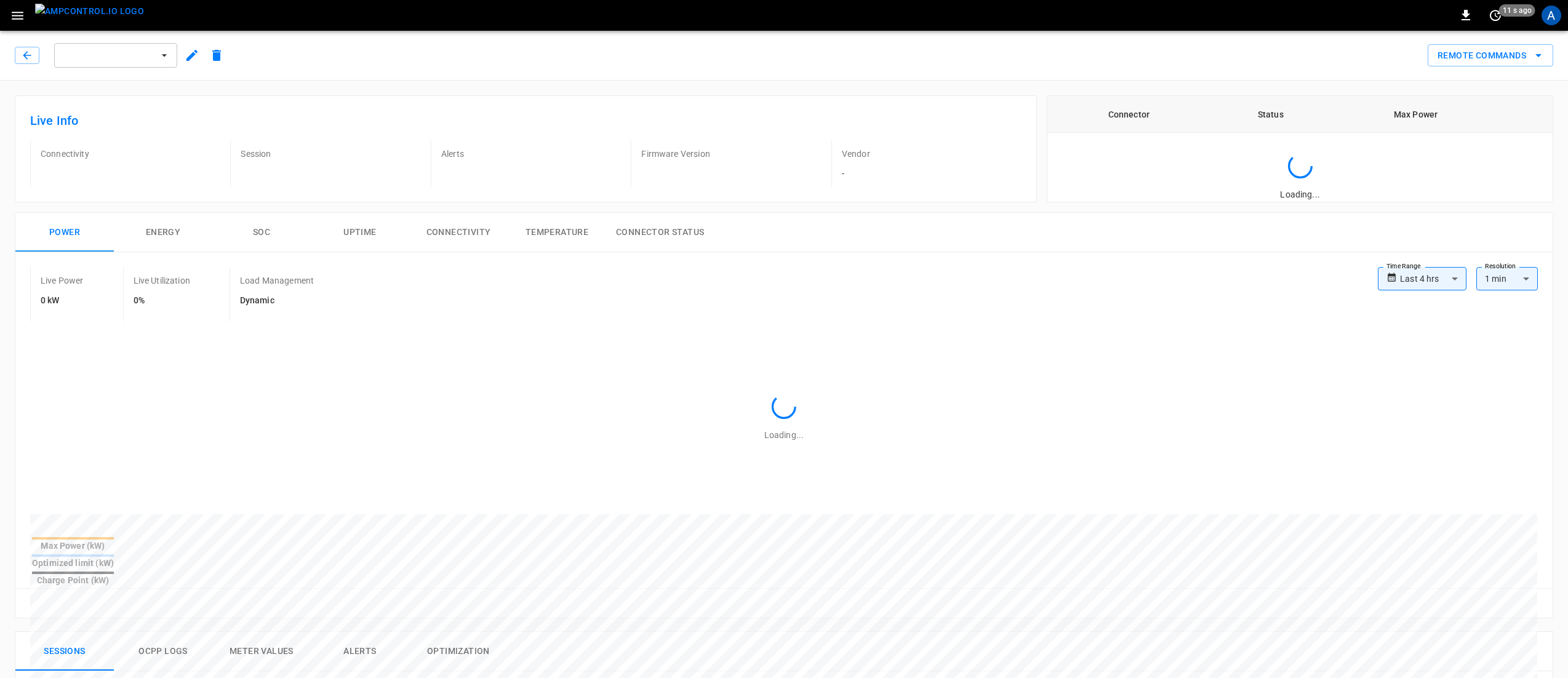
type input "**********"
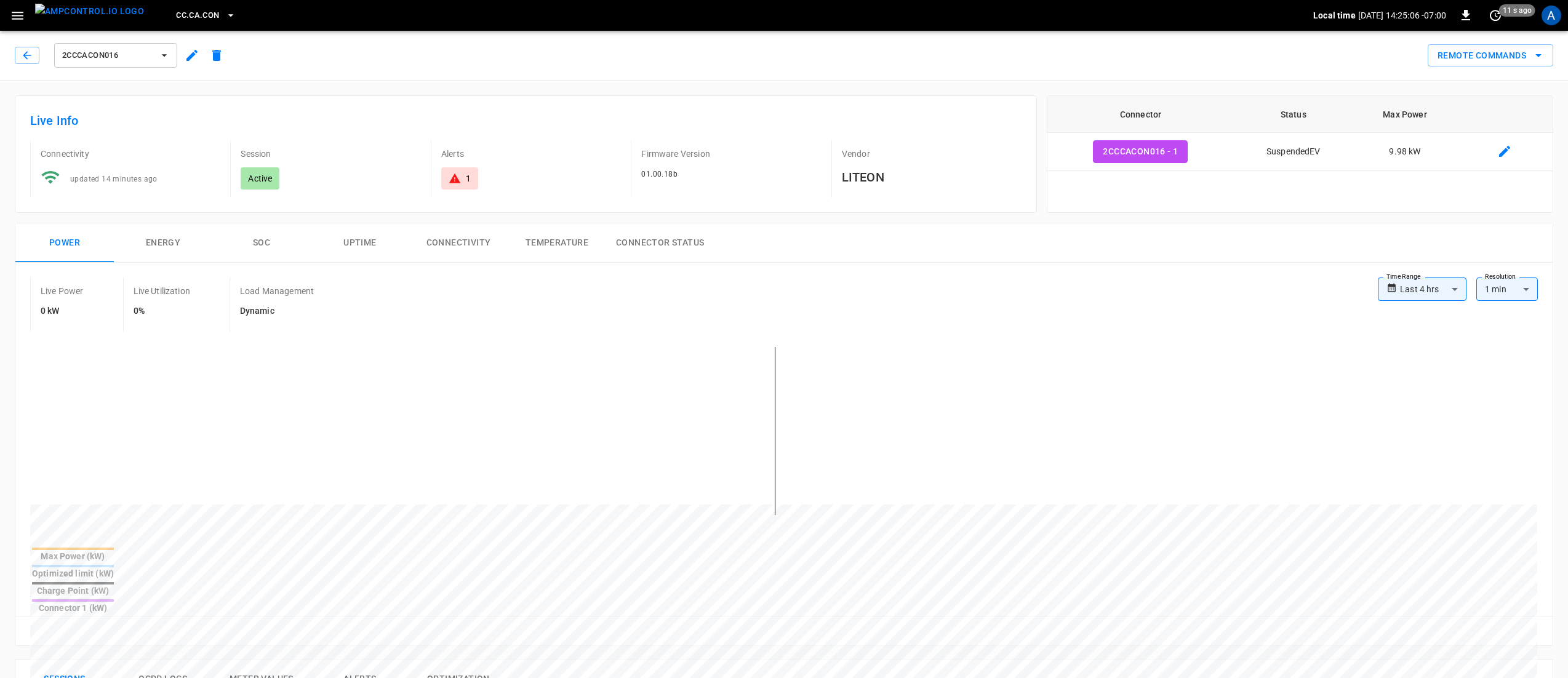
click at [17, 15] on icon "button" at bounding box center [17, 15] width 12 height 8
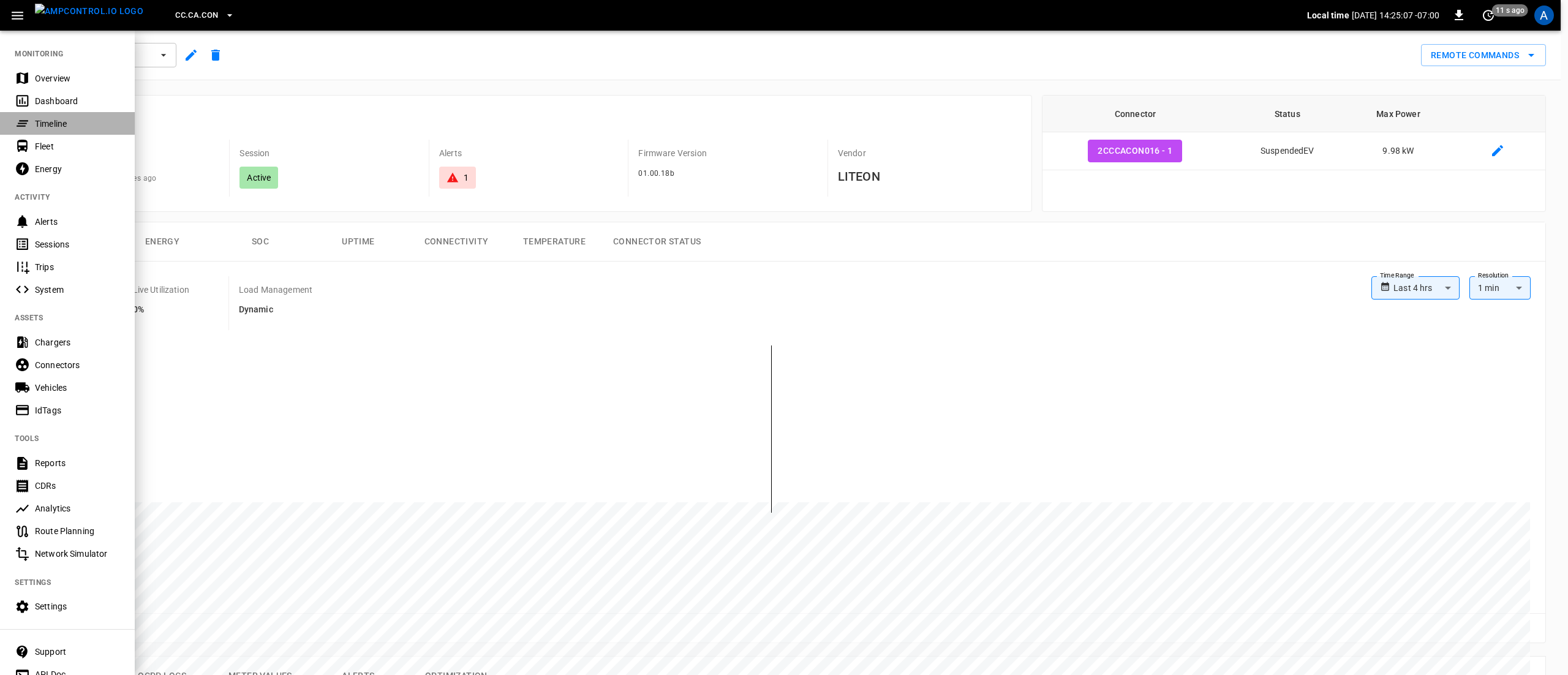
click at [71, 120] on div "Timeline" at bounding box center [77, 124] width 85 height 12
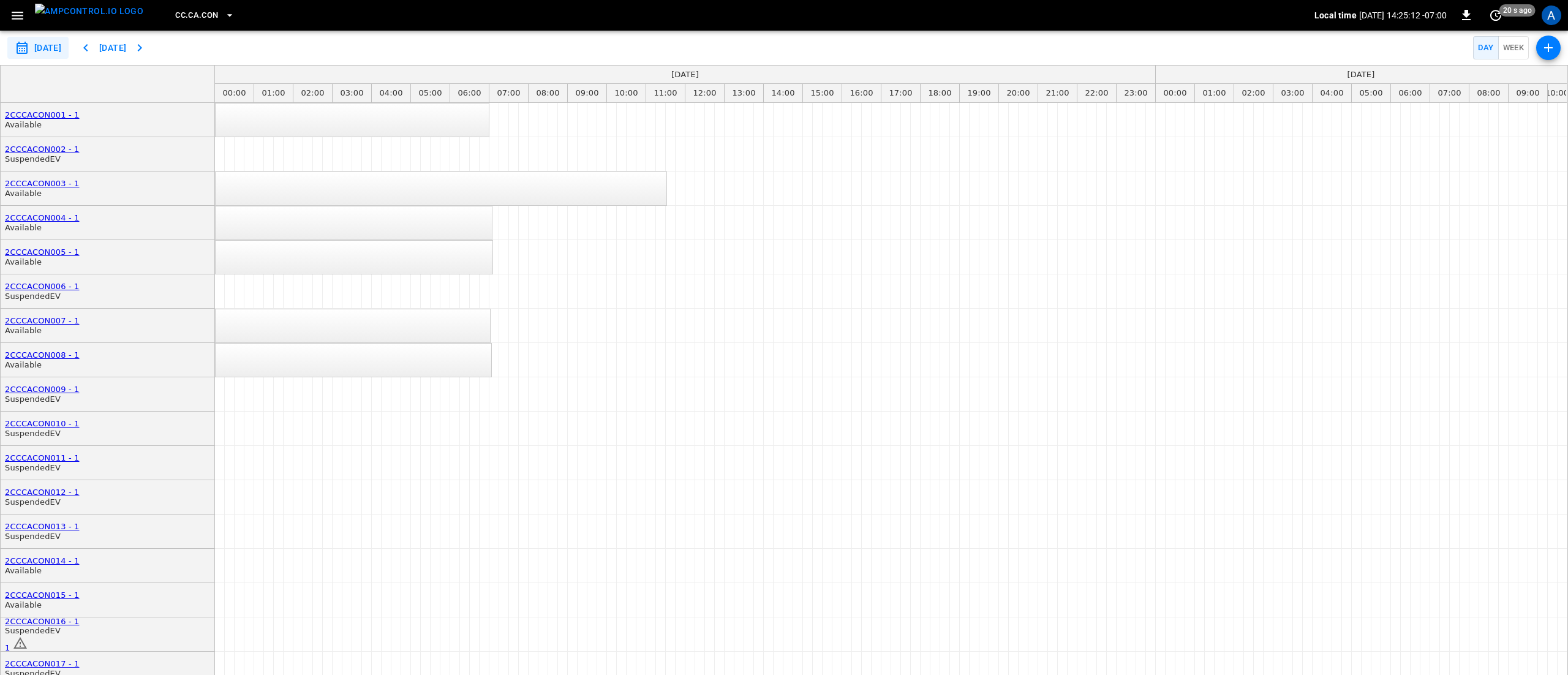
click at [1517, 51] on button "Week" at bounding box center [1513, 48] width 31 height 24
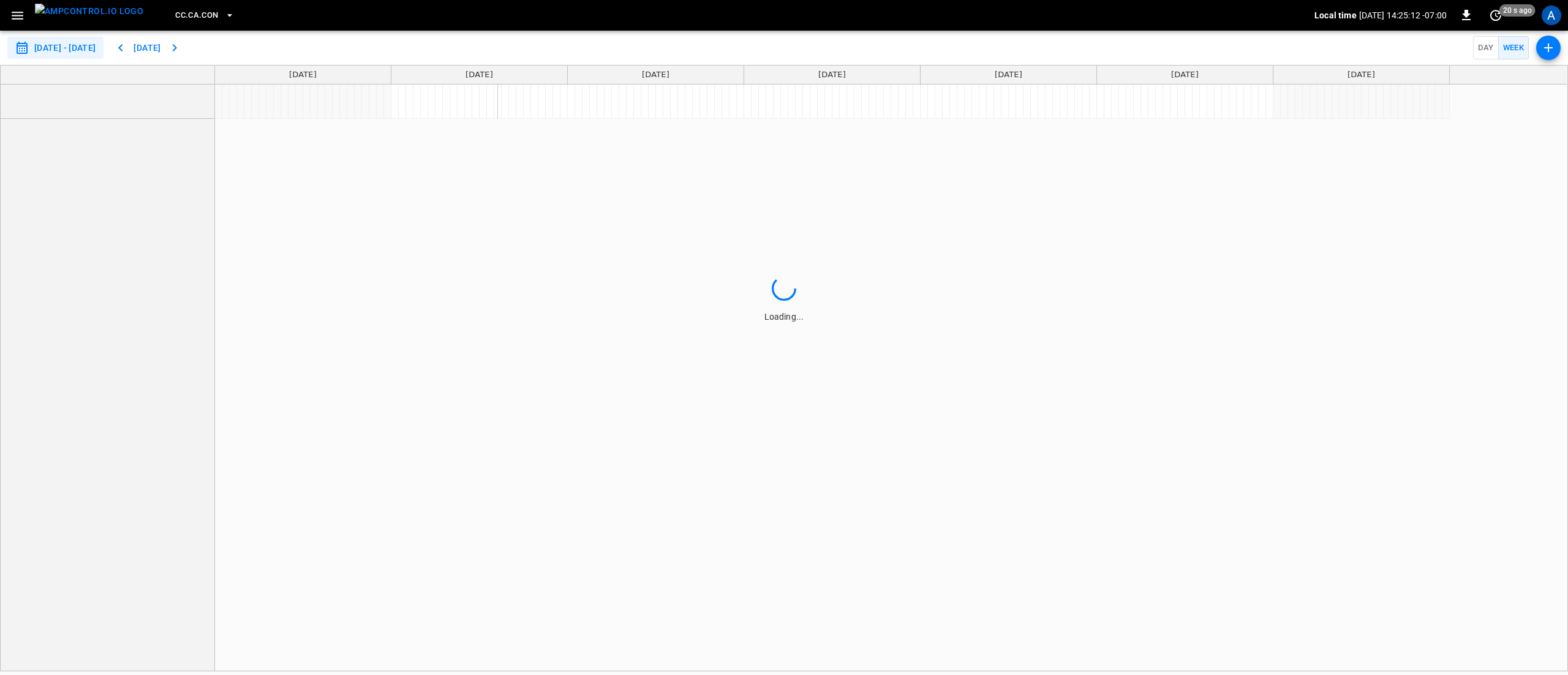
type input "**********"
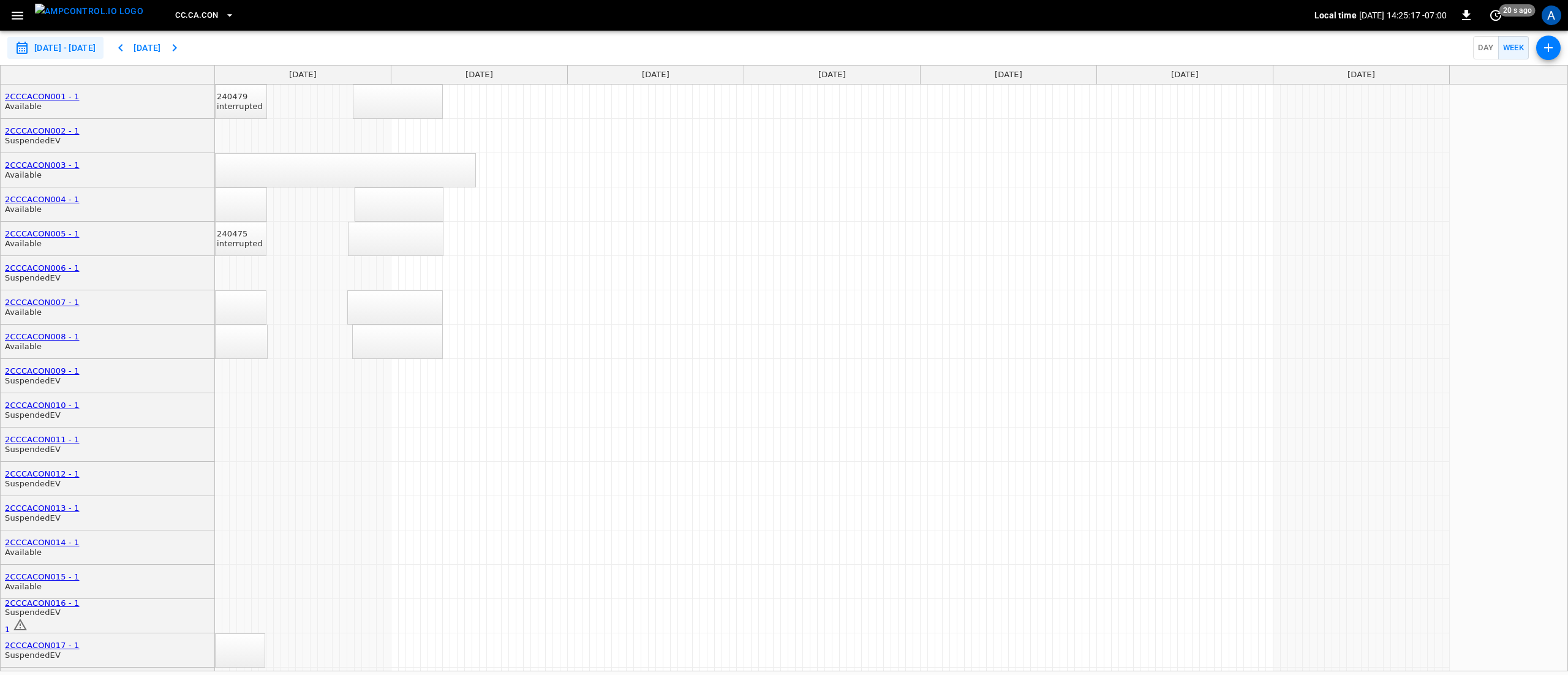
click at [192, 12] on span "CC.CA.CON" at bounding box center [197, 15] width 43 height 14
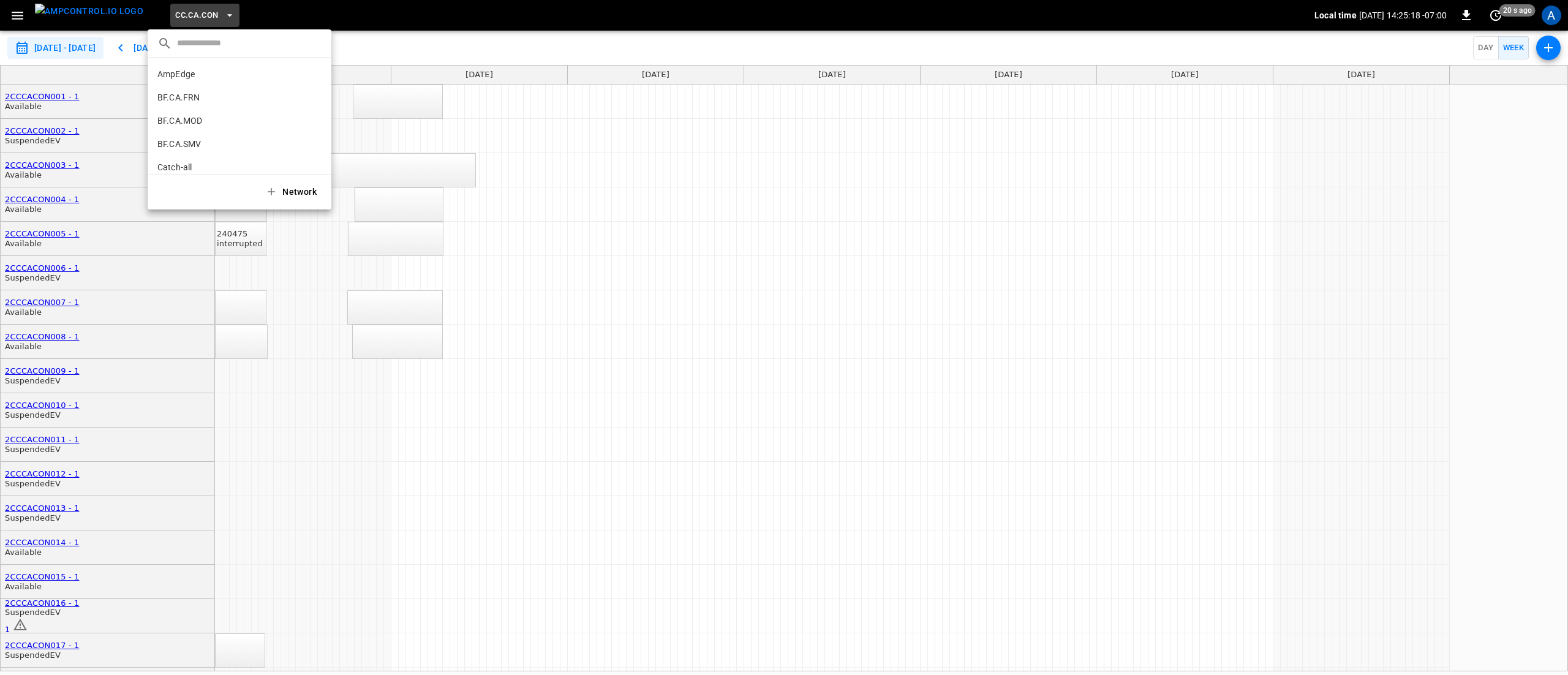
scroll to position [113, 0]
click at [208, 99] on p "CC.CA.FAI" at bounding box center [217, 101] width 119 height 12
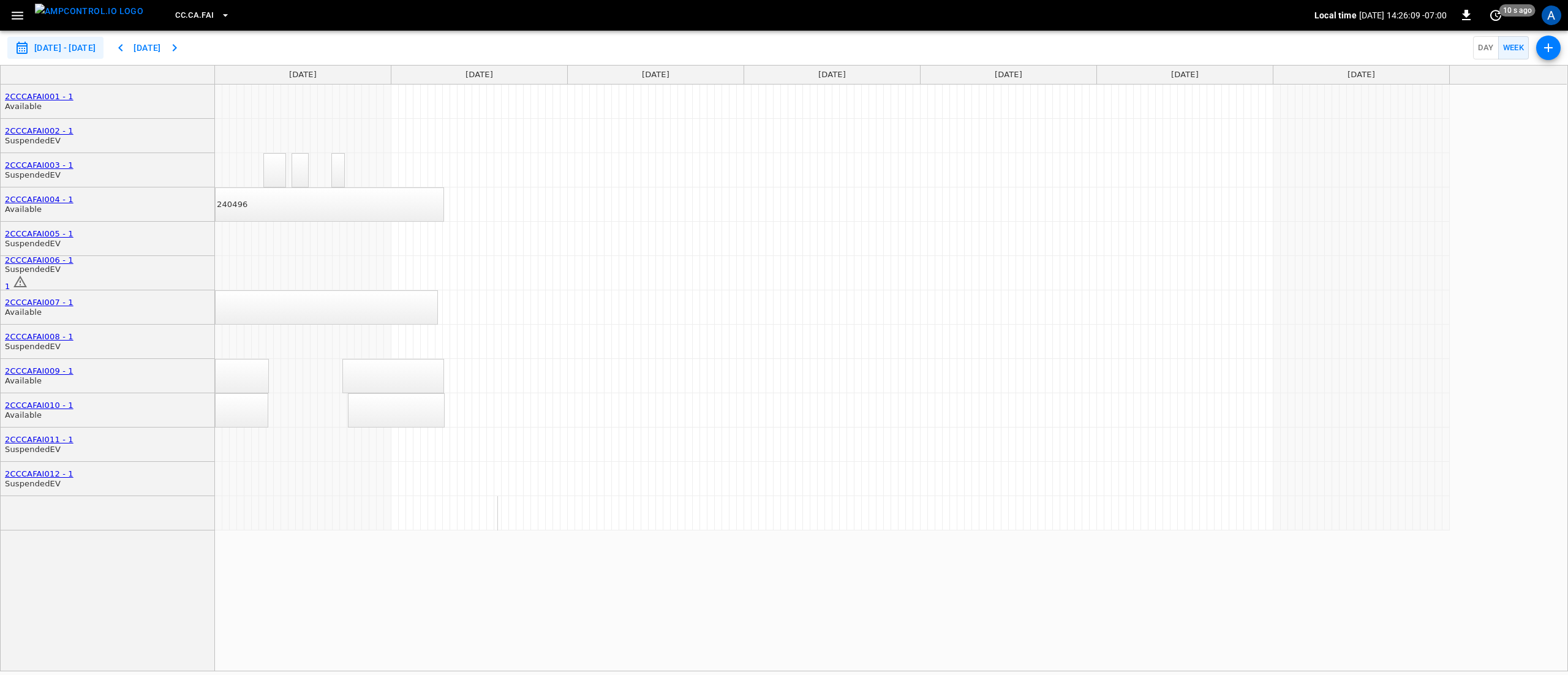
click at [28, 276] on icon "scheduler rows" at bounding box center [20, 282] width 15 height 15
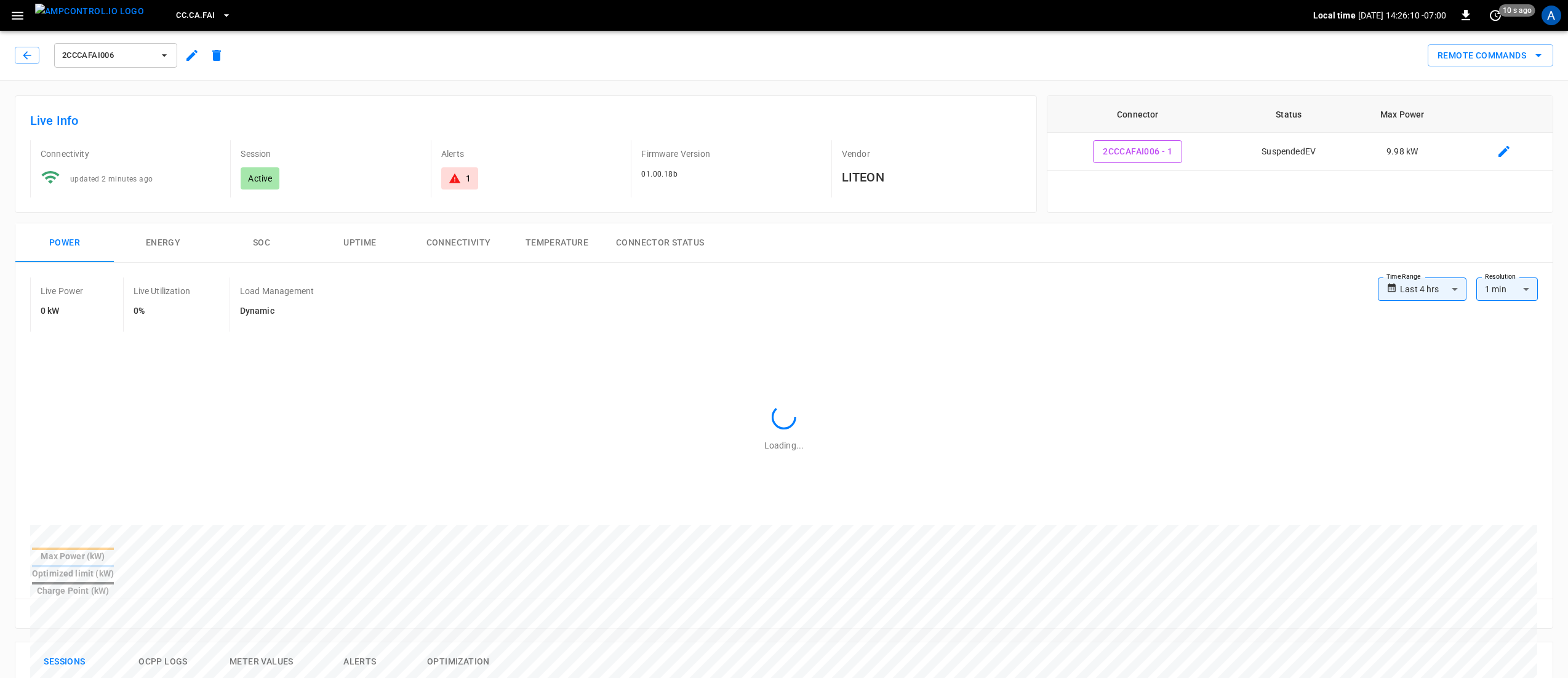
type input "**********"
click at [33, 49] on icon "button" at bounding box center [27, 55] width 12 height 12
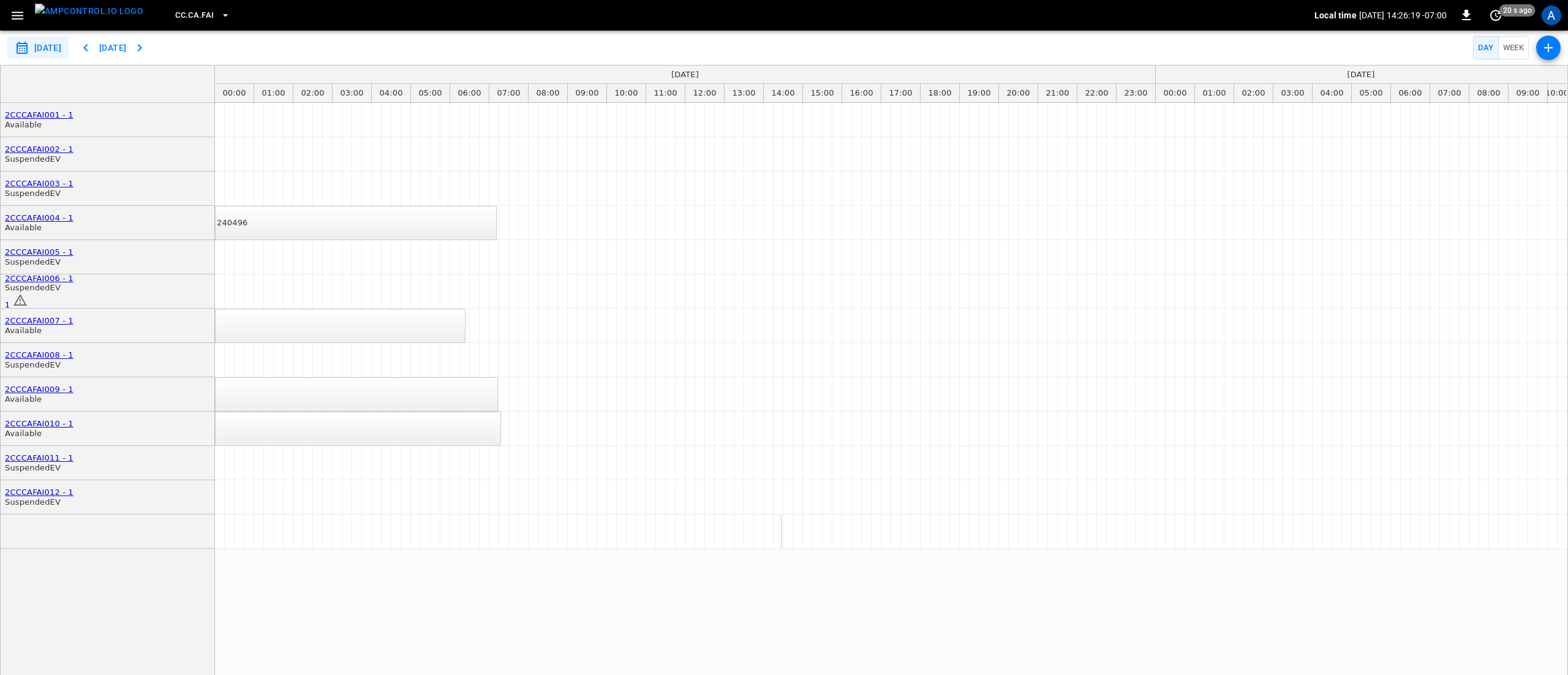
click at [20, 16] on icon "button" at bounding box center [17, 15] width 12 height 8
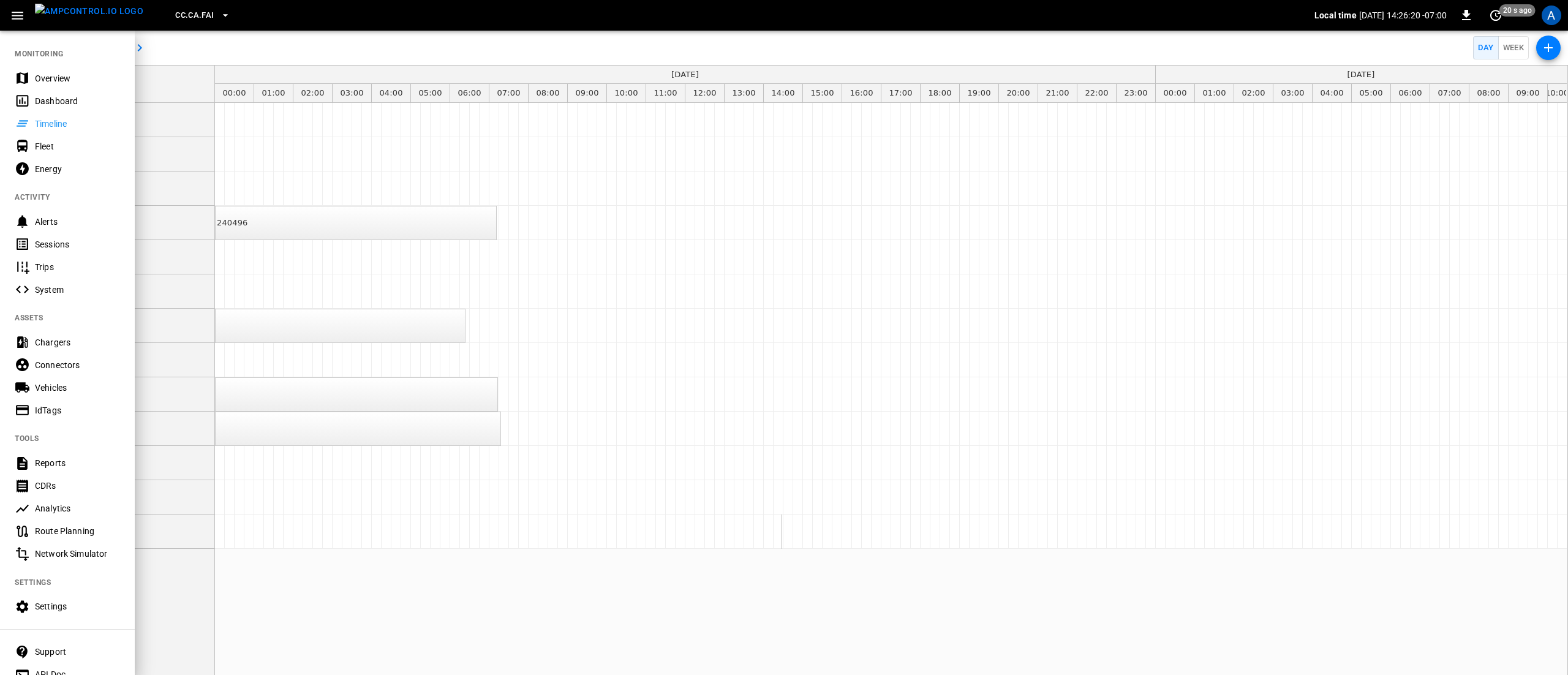
click at [59, 80] on div "Overview" at bounding box center [77, 78] width 85 height 12
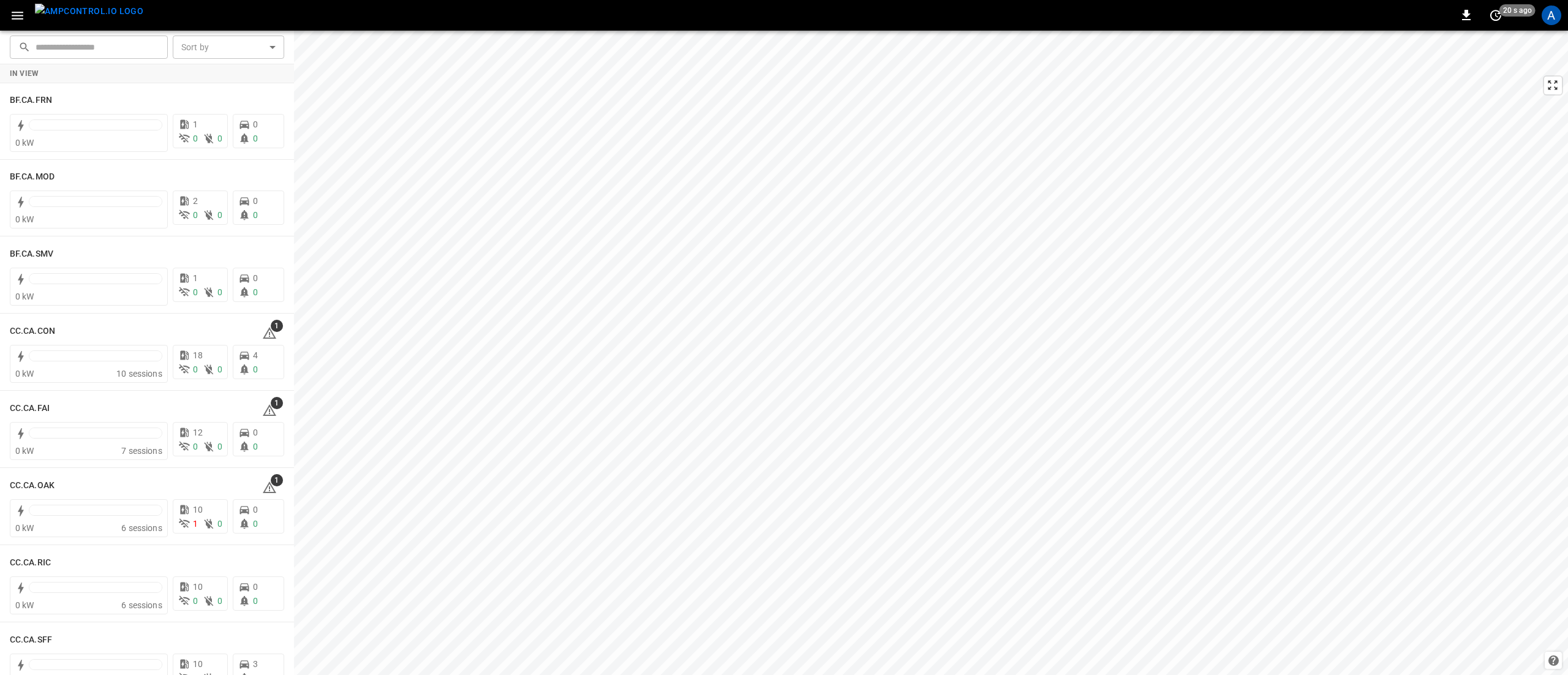
click at [20, 16] on icon "button" at bounding box center [17, 15] width 12 height 8
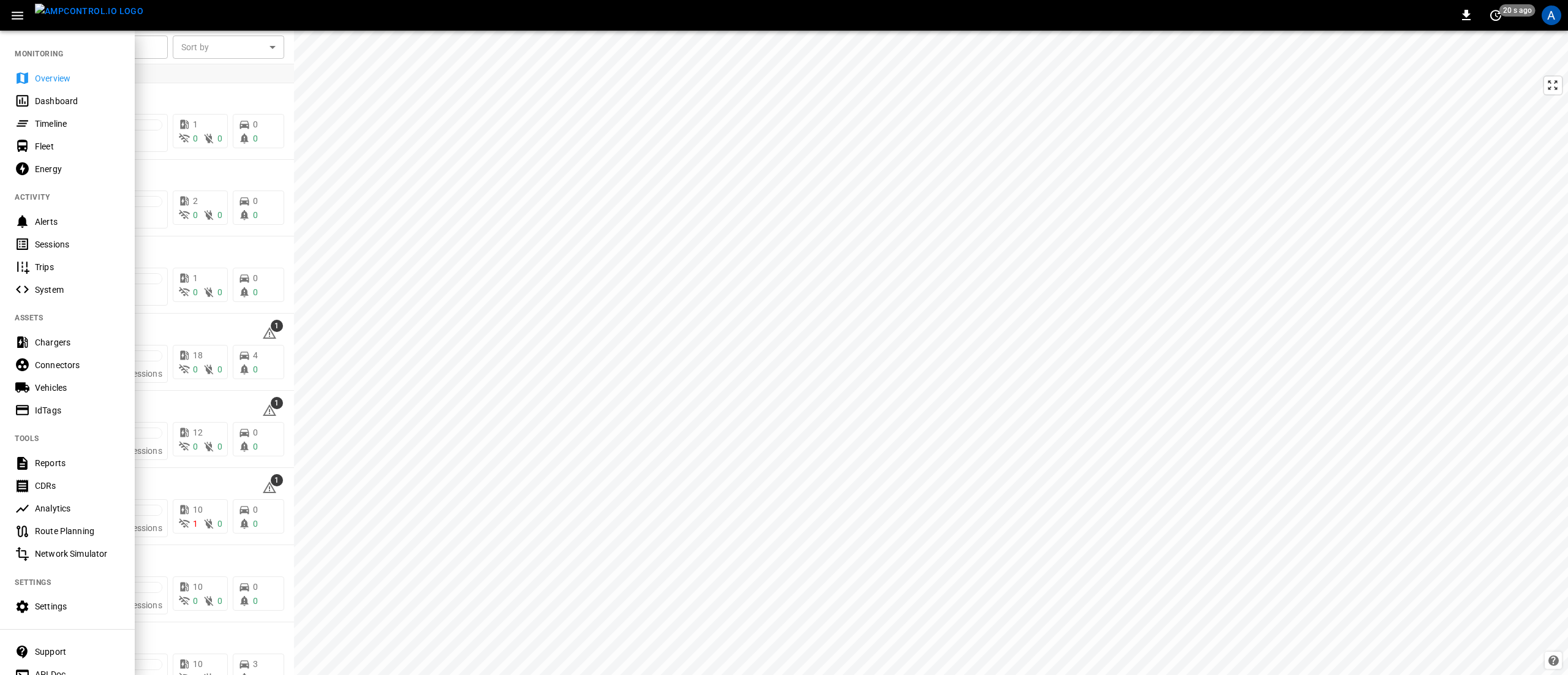
click at [55, 119] on div "Timeline" at bounding box center [77, 124] width 85 height 12
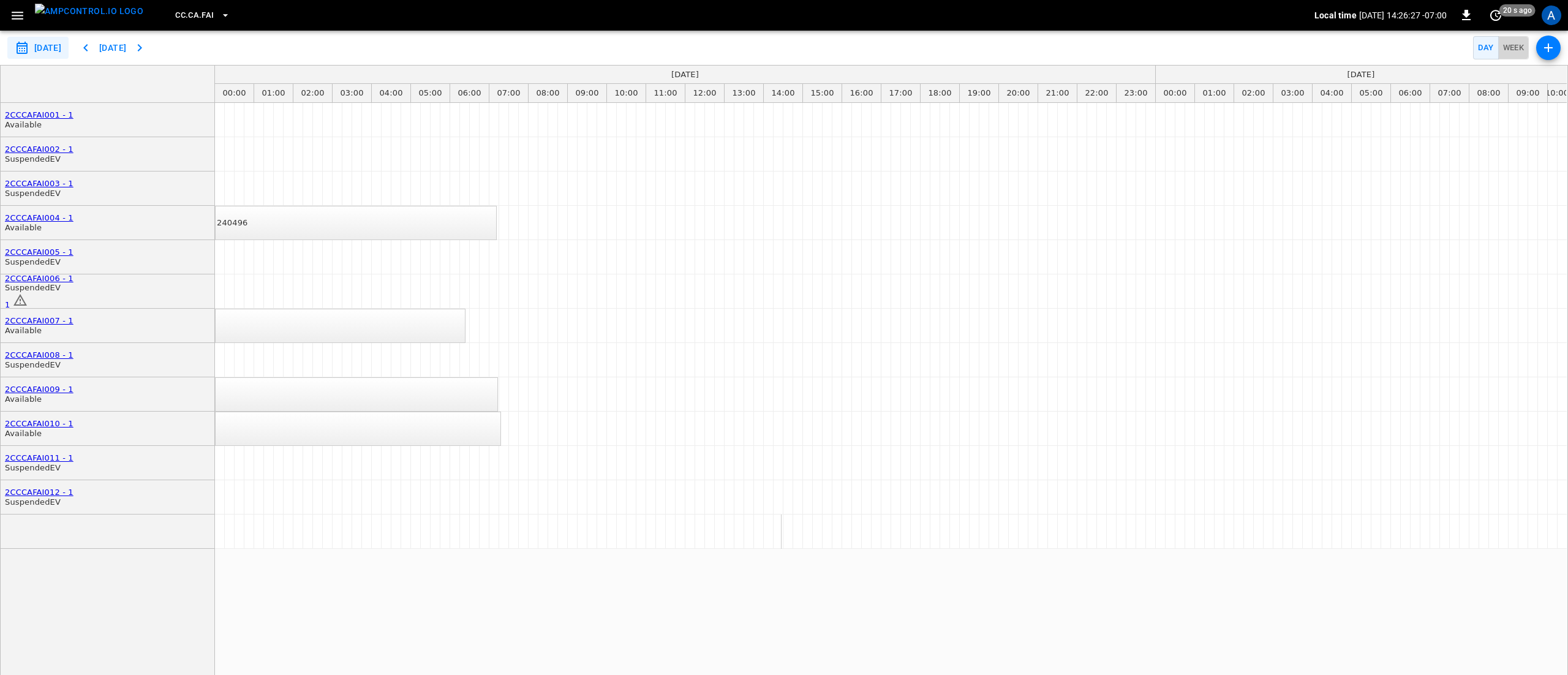
click at [1510, 51] on button "Week" at bounding box center [1513, 48] width 31 height 24
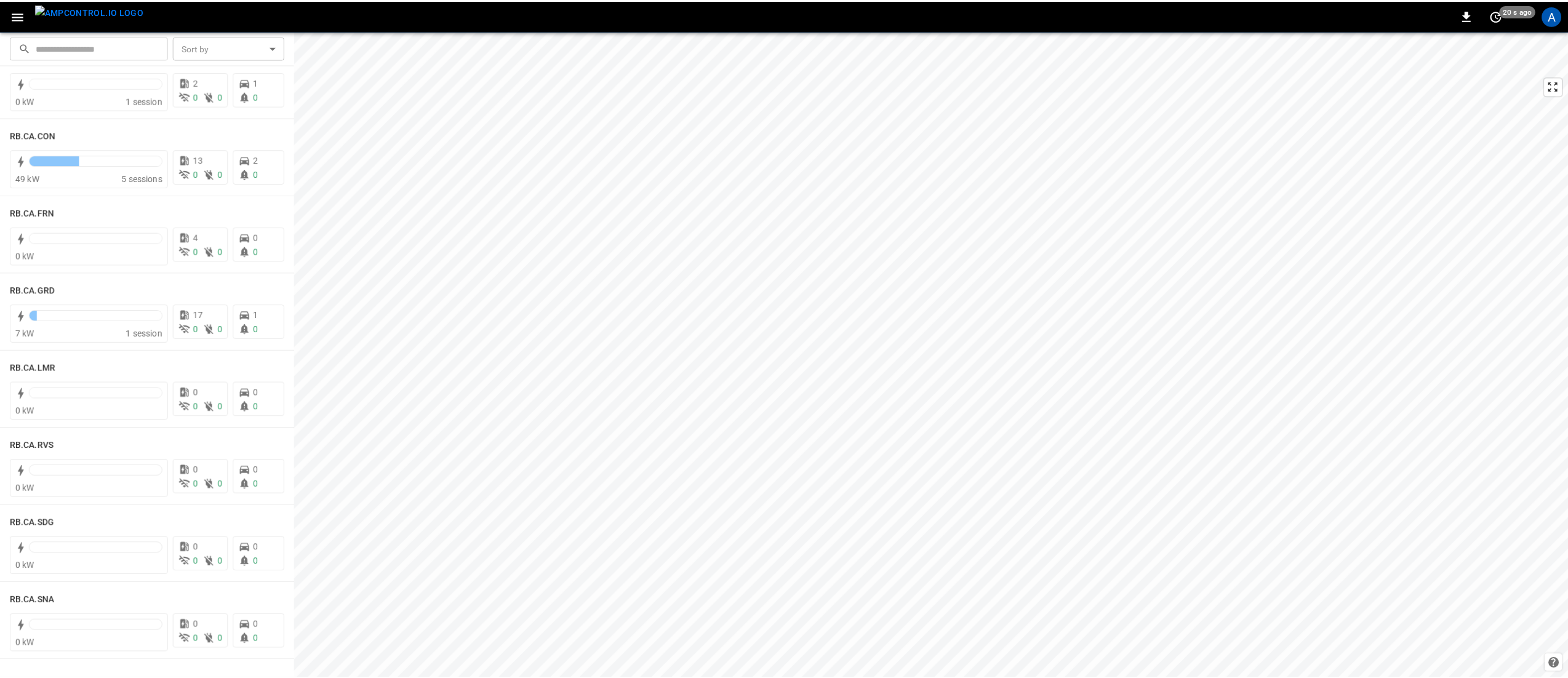
scroll to position [1469, 0]
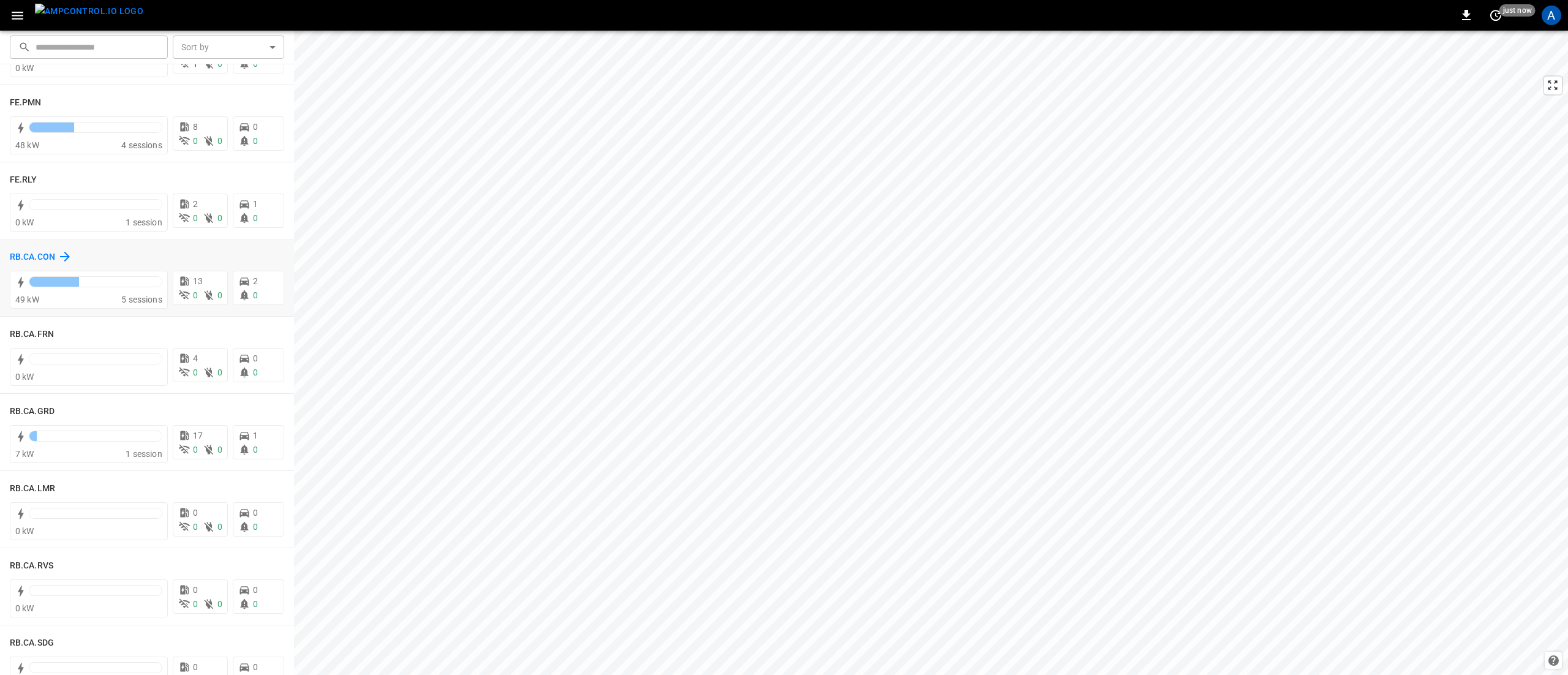
click at [15, 254] on h6 "RB.CA.CON" at bounding box center [32, 257] width 45 height 13
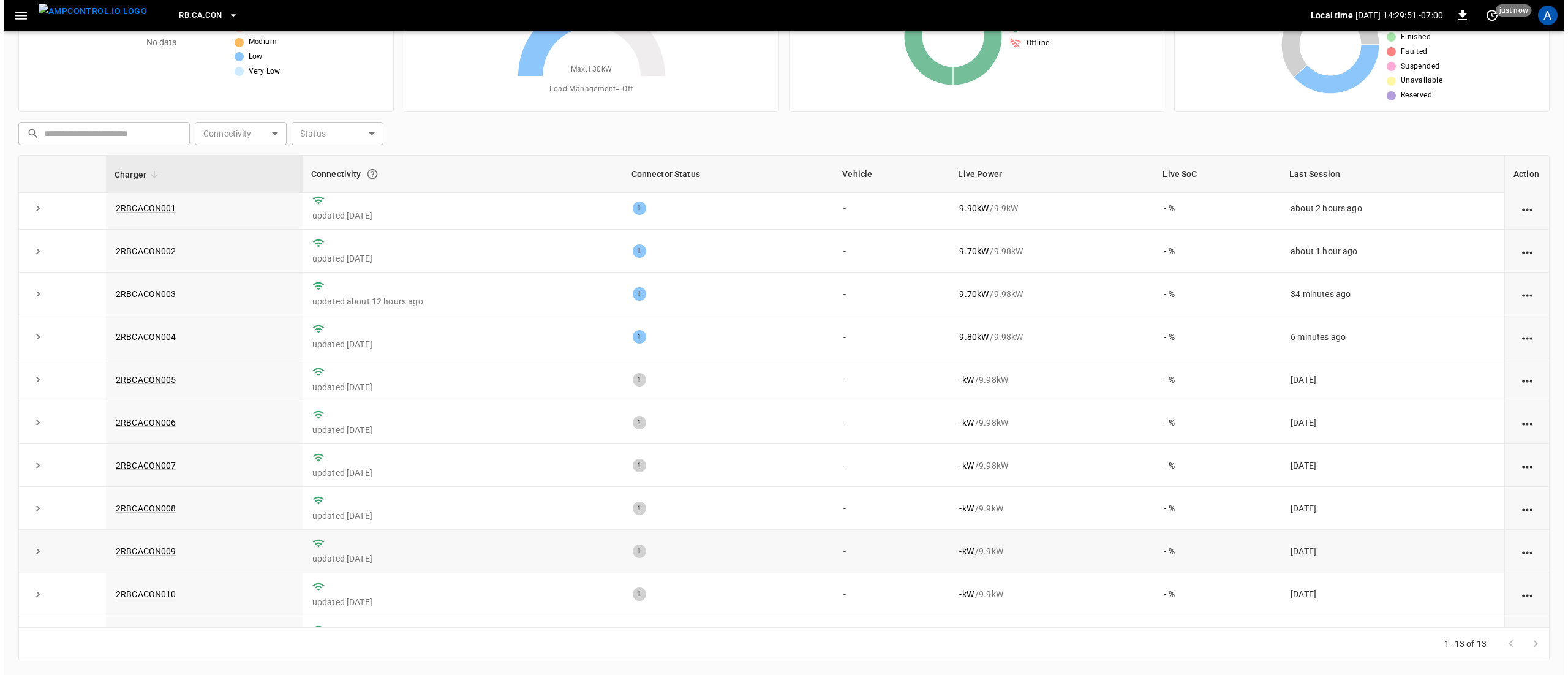
scroll to position [129, 0]
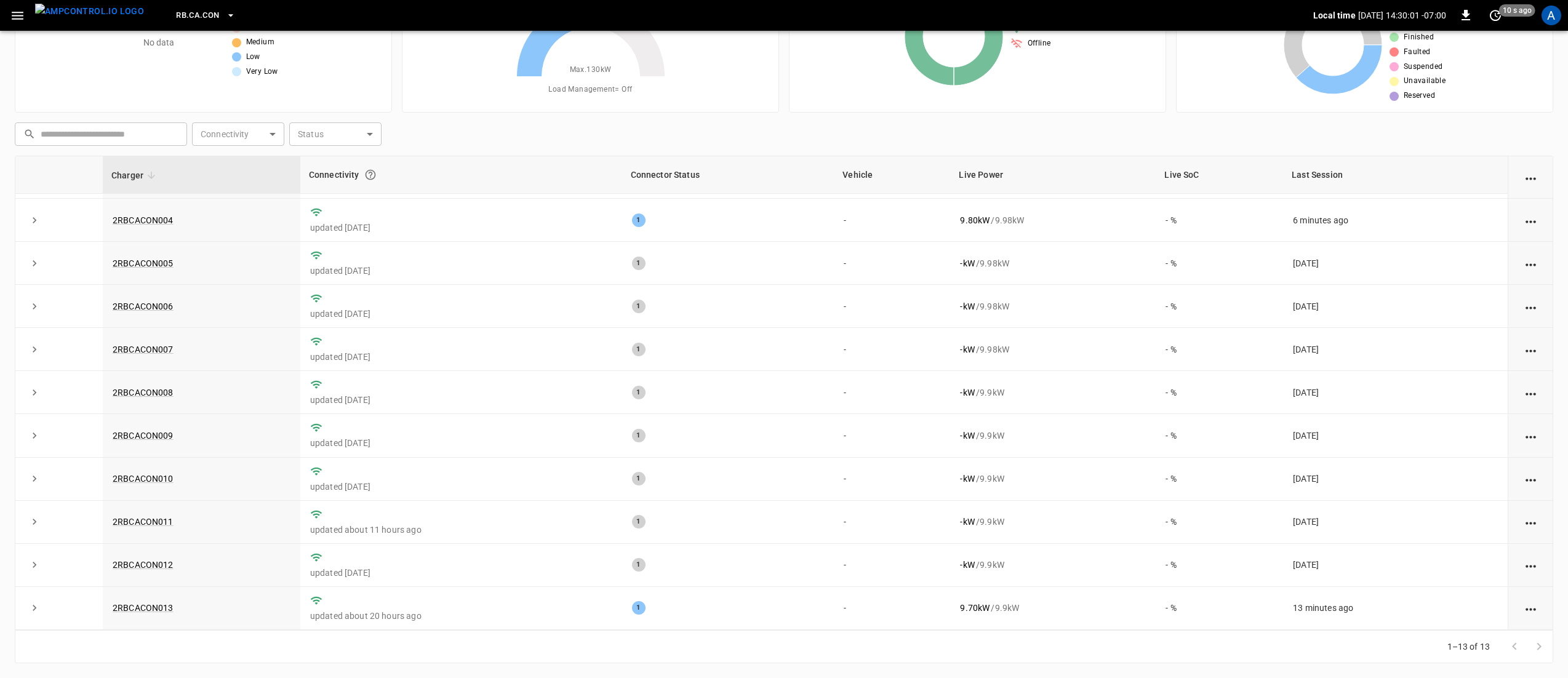
click at [14, 9] on icon "button" at bounding box center [17, 15] width 15 height 15
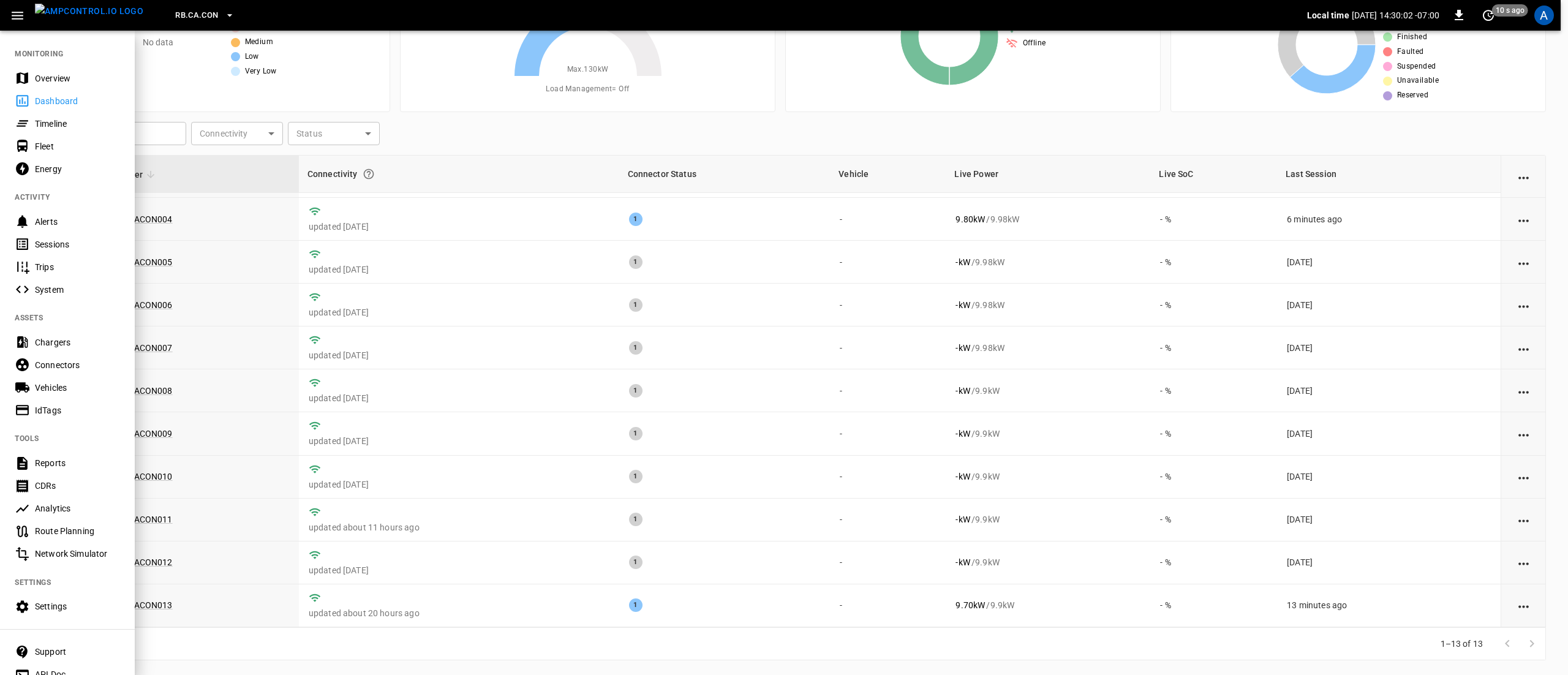
click at [62, 82] on div "Overview" at bounding box center [77, 78] width 85 height 12
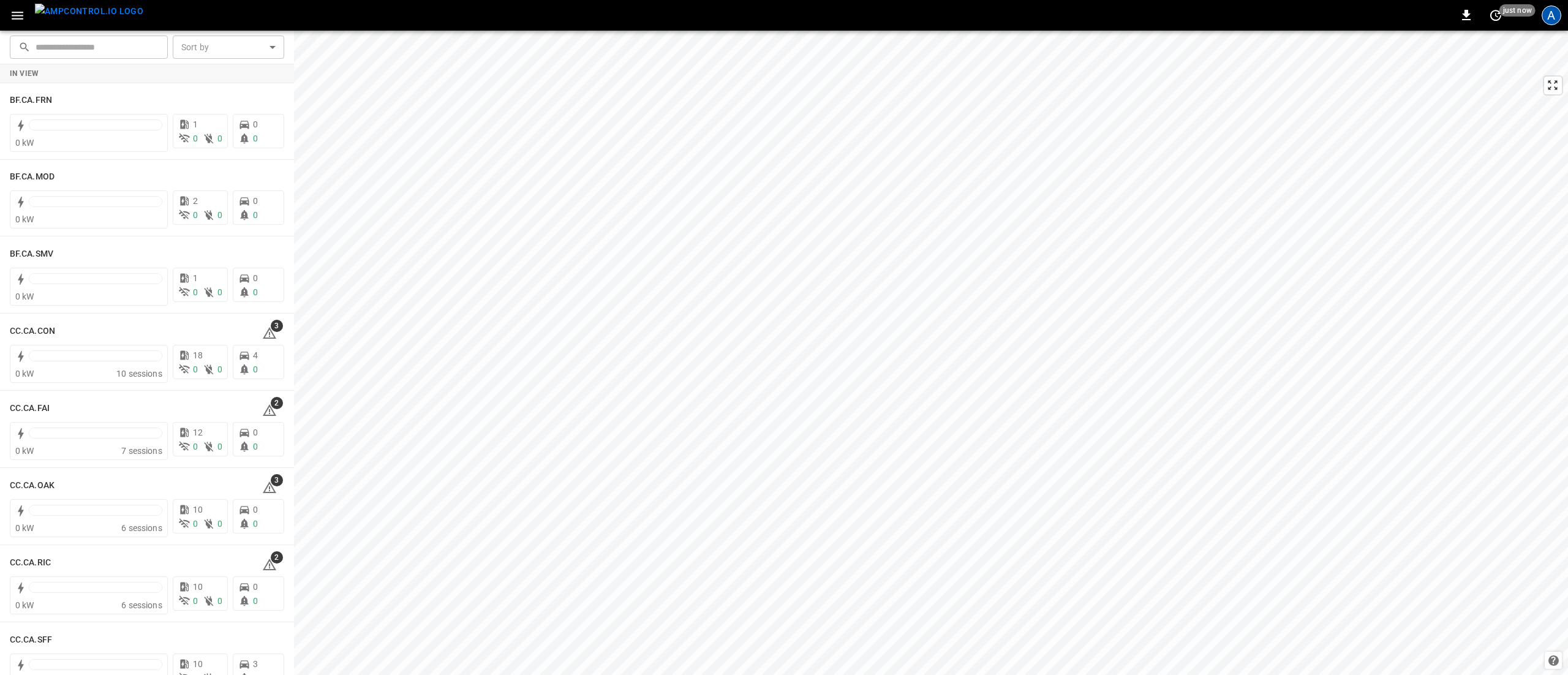
click at [1546, 13] on div "A" at bounding box center [1551, 15] width 20 height 20
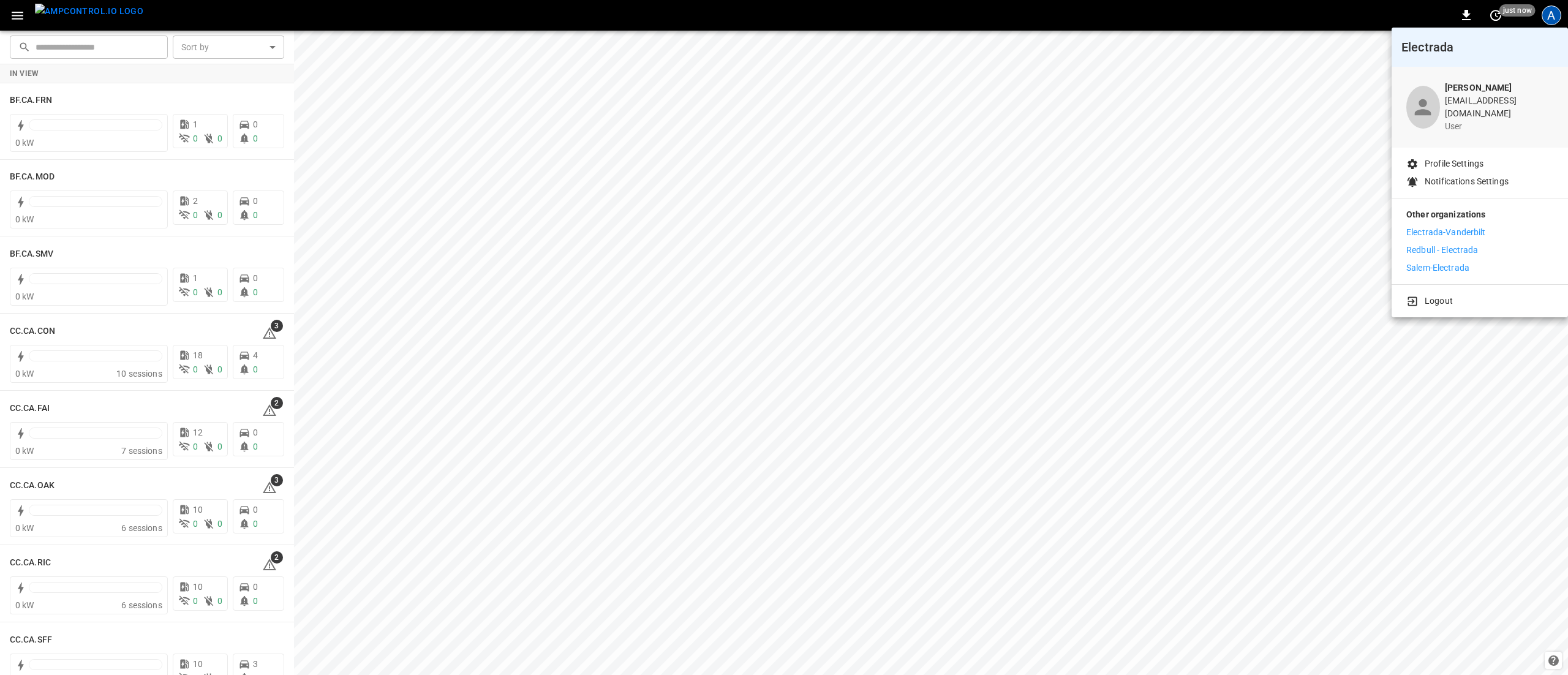
click at [1439, 157] on p "Profile Settings" at bounding box center [1454, 164] width 59 height 13
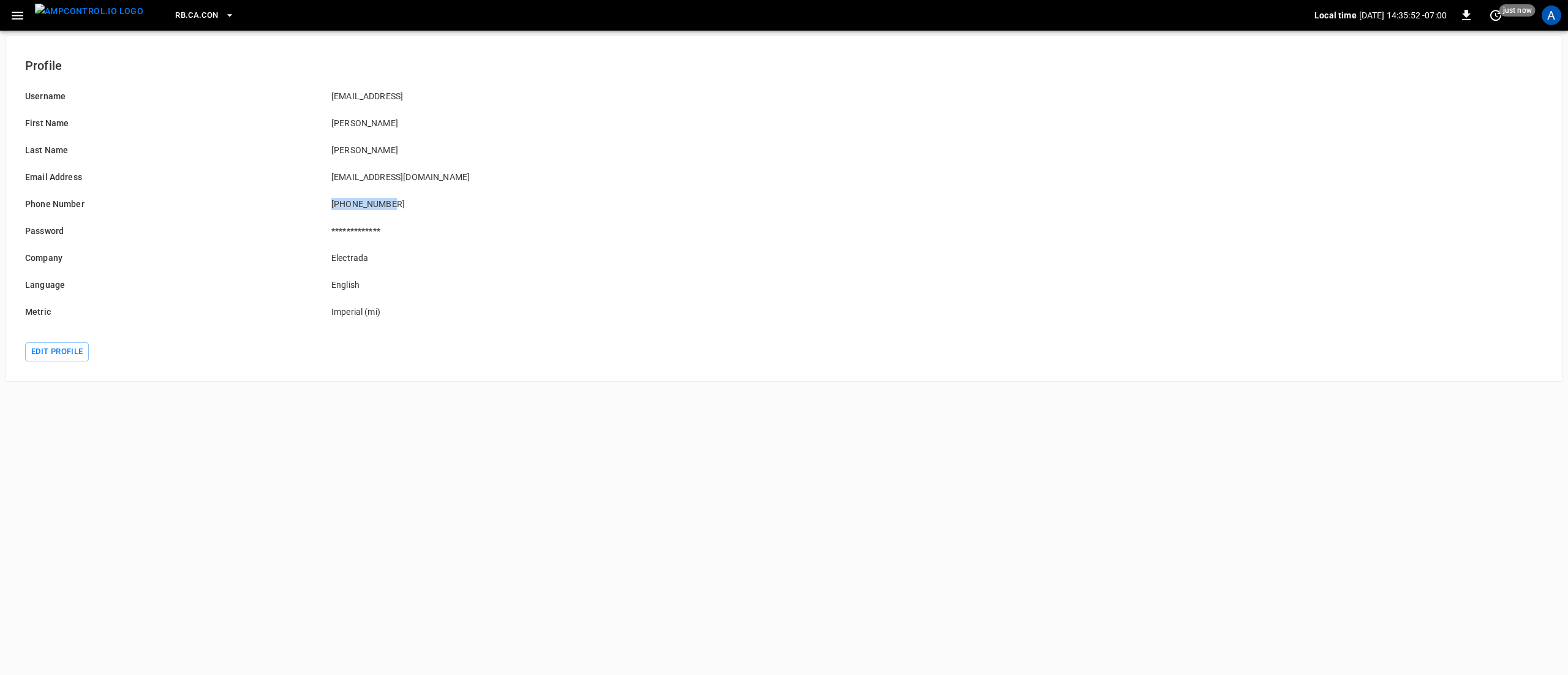
drag, startPoint x: 339, startPoint y: 200, endPoint x: 325, endPoint y: 200, distance: 14.0
click at [325, 200] on div "+18392906631" at bounding box center [470, 197] width 306 height 27
click at [462, 246] on div "Electrada" at bounding box center [470, 251] width 306 height 27
